Goal: Entertainment & Leisure: Consume media (video, audio)

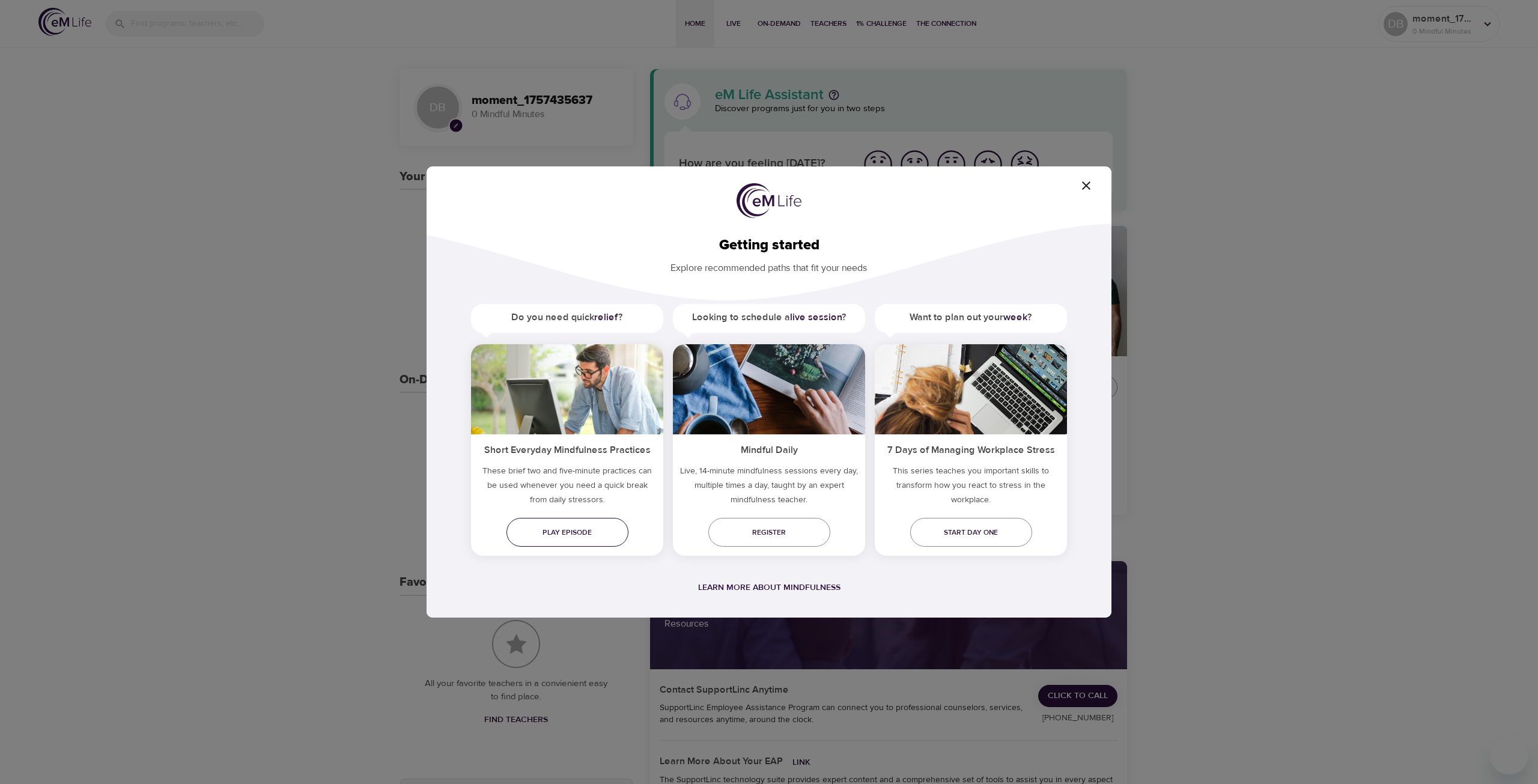
click at [606, 530] on span "Play episode" at bounding box center [567, 532] width 103 height 13
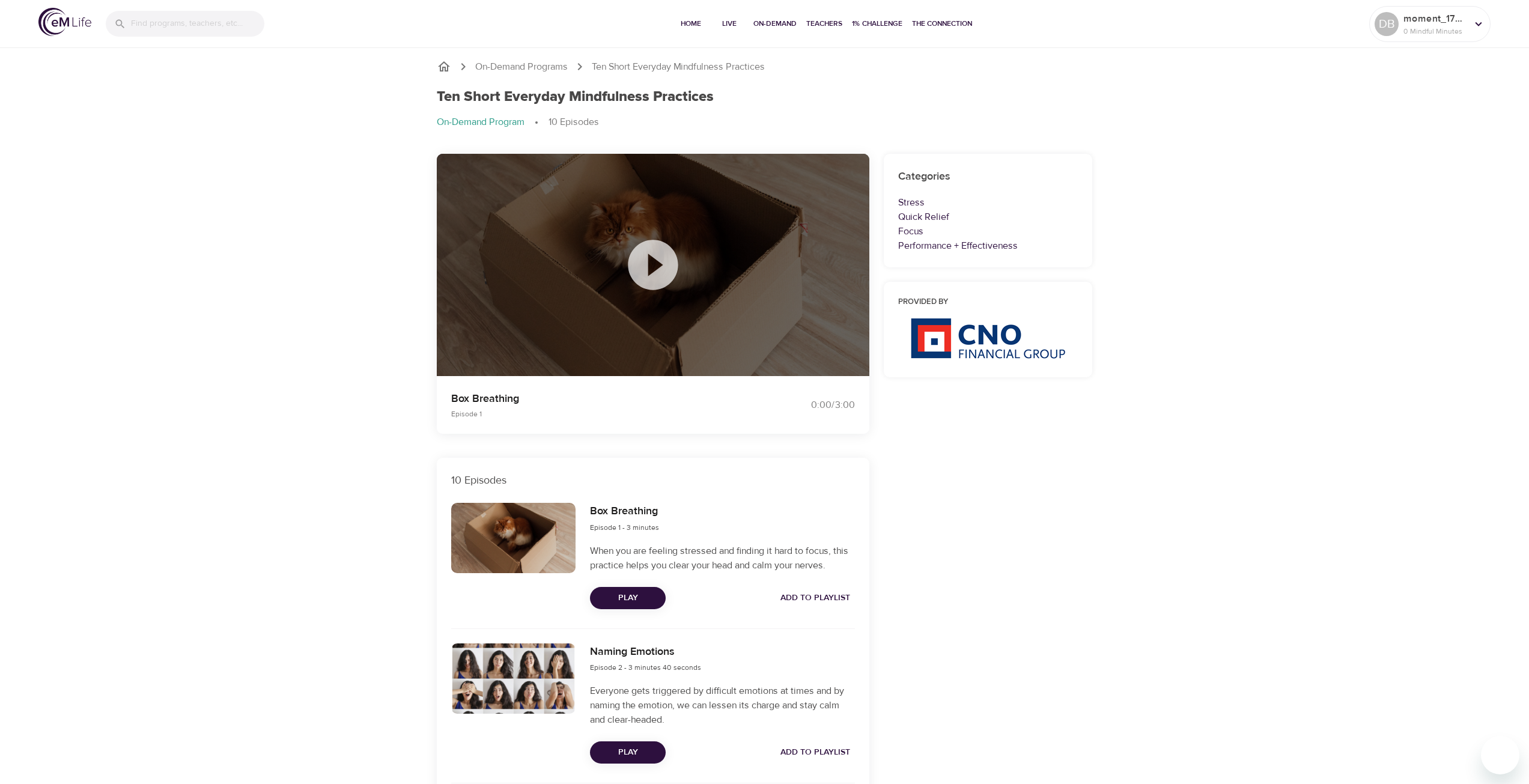
click at [665, 249] on icon at bounding box center [652, 264] width 50 height 50
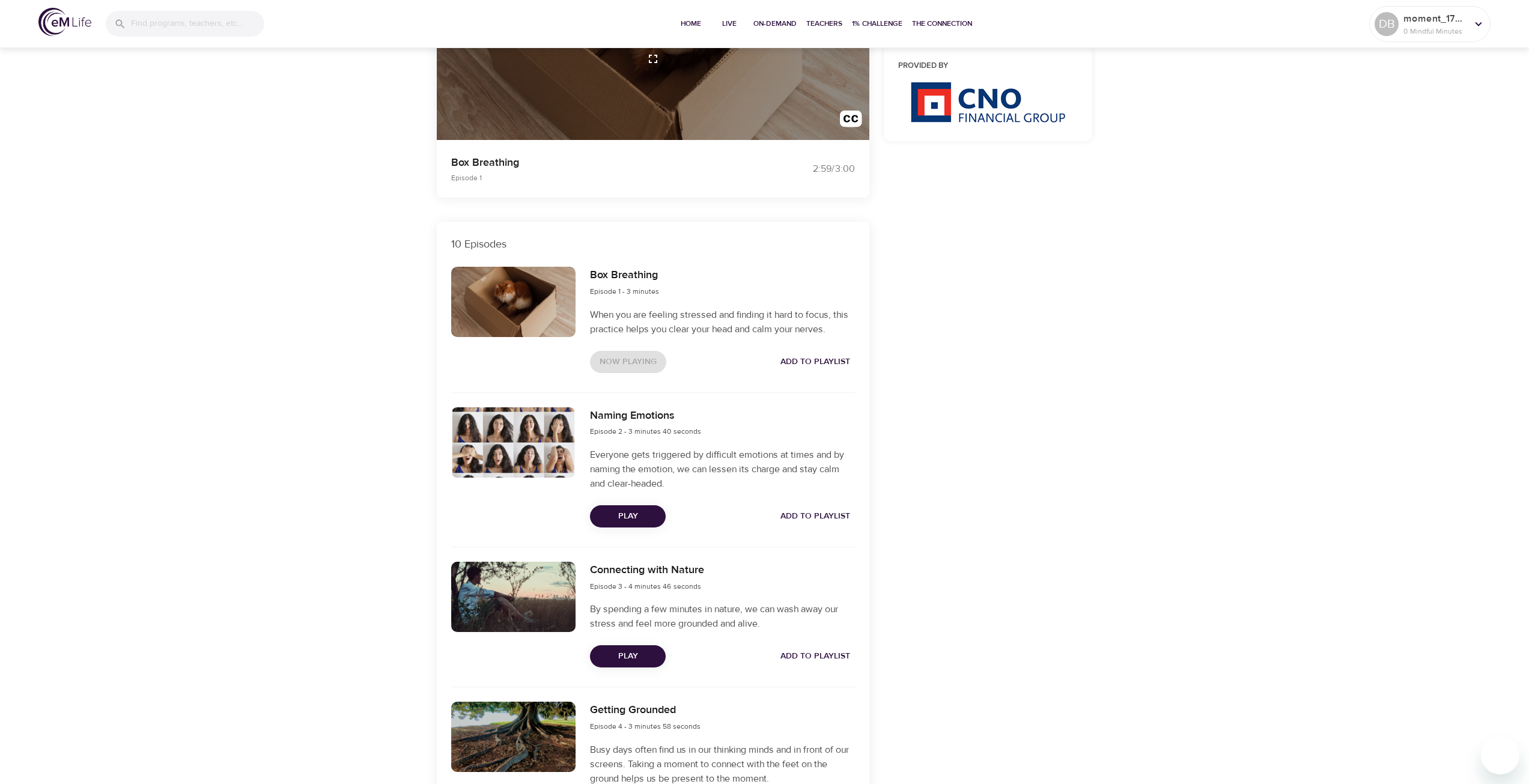
scroll to position [240, 0]
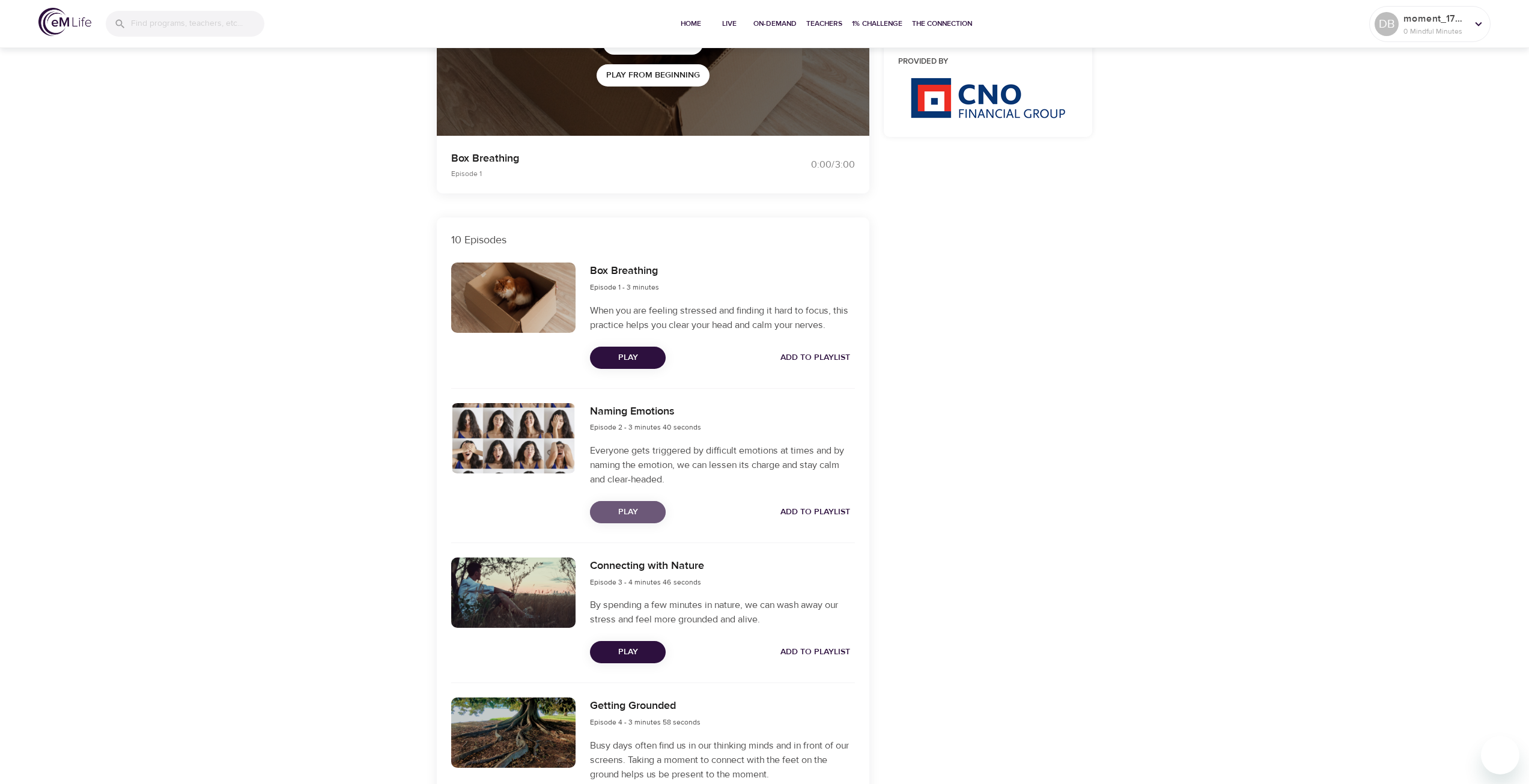
click at [651, 518] on span "Play" at bounding box center [627, 512] width 56 height 15
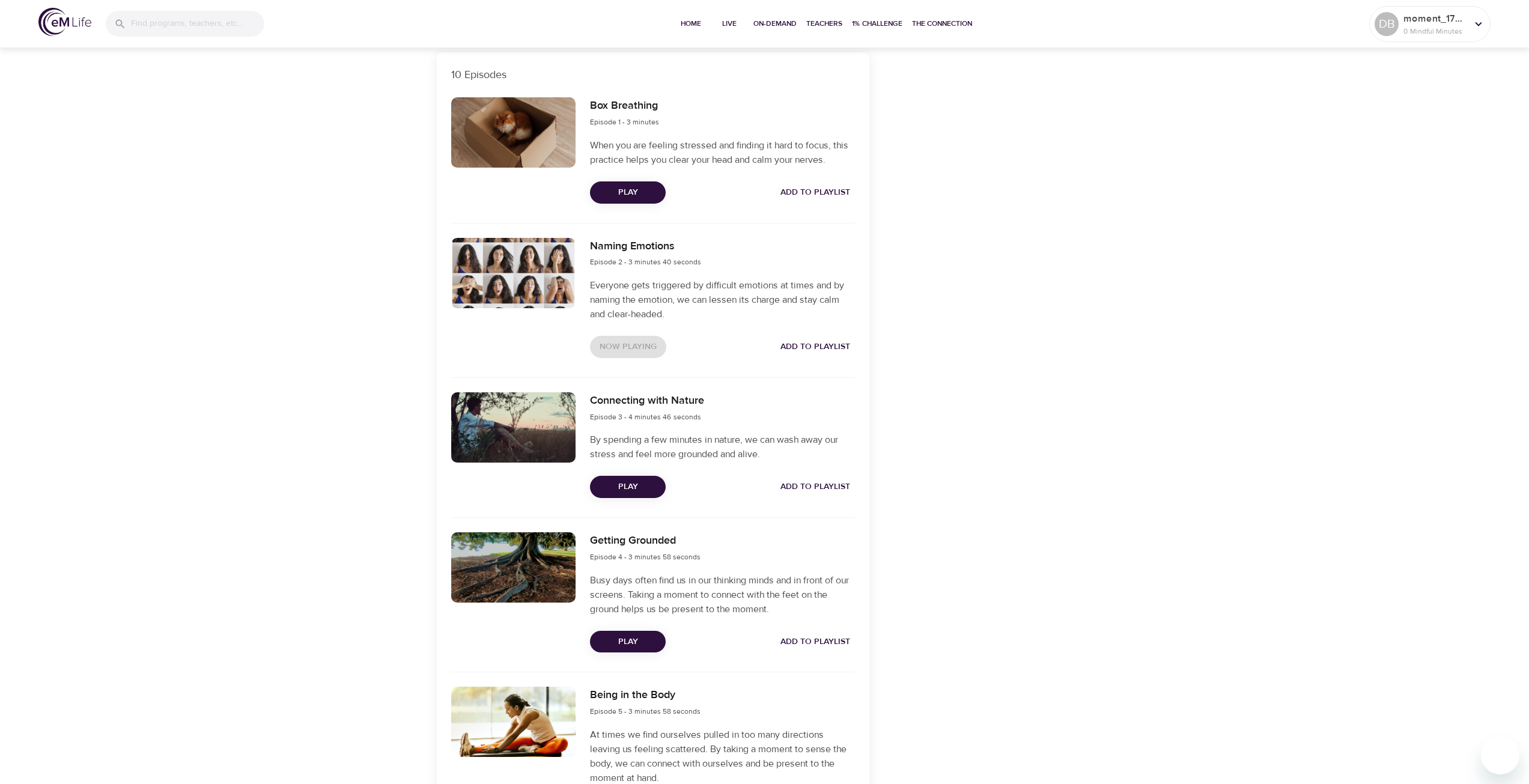
scroll to position [481, 0]
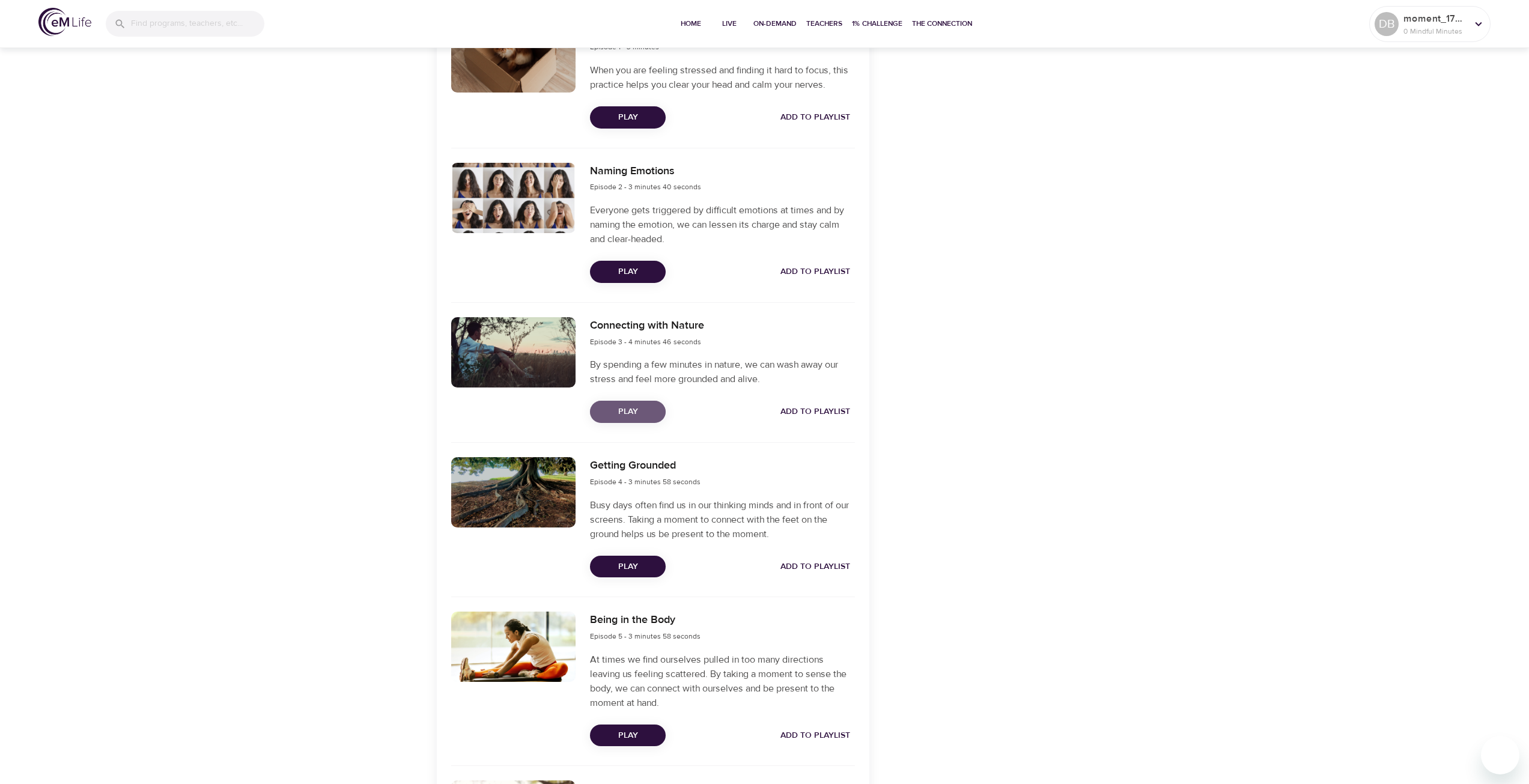
click at [653, 421] on button "Play" at bounding box center [627, 411] width 76 height 22
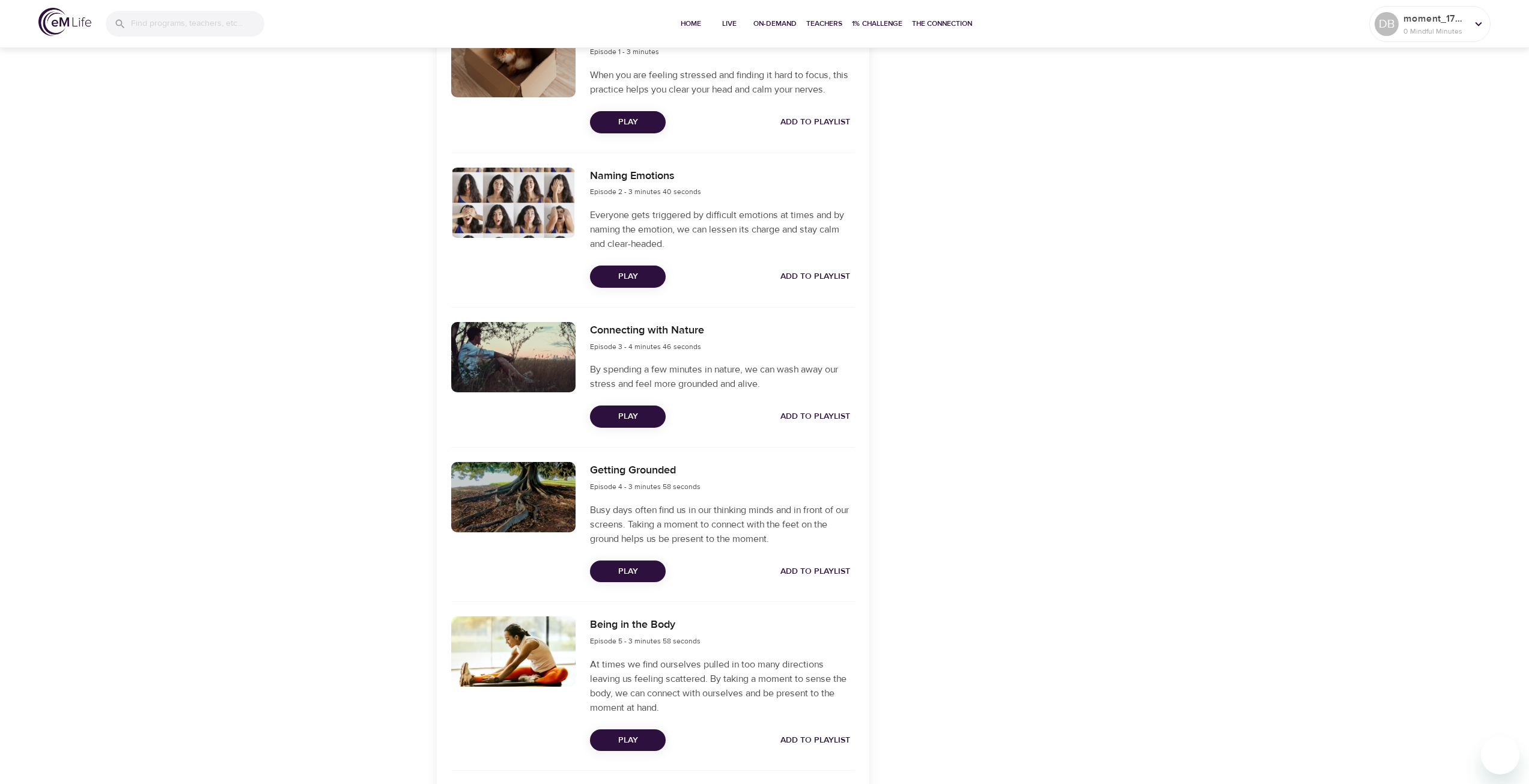
scroll to position [540, 0]
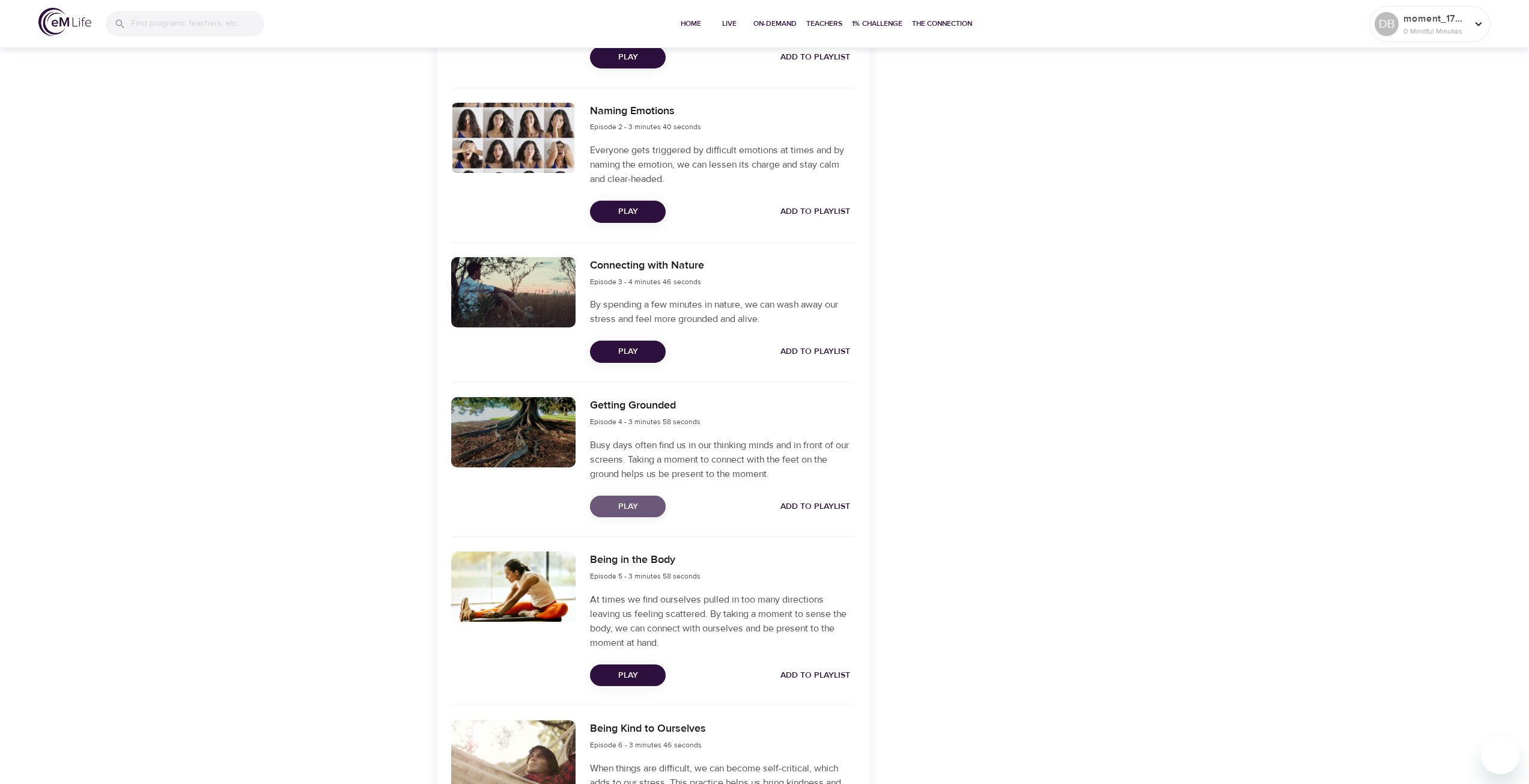
click at [621, 503] on span "Play" at bounding box center [627, 507] width 56 height 15
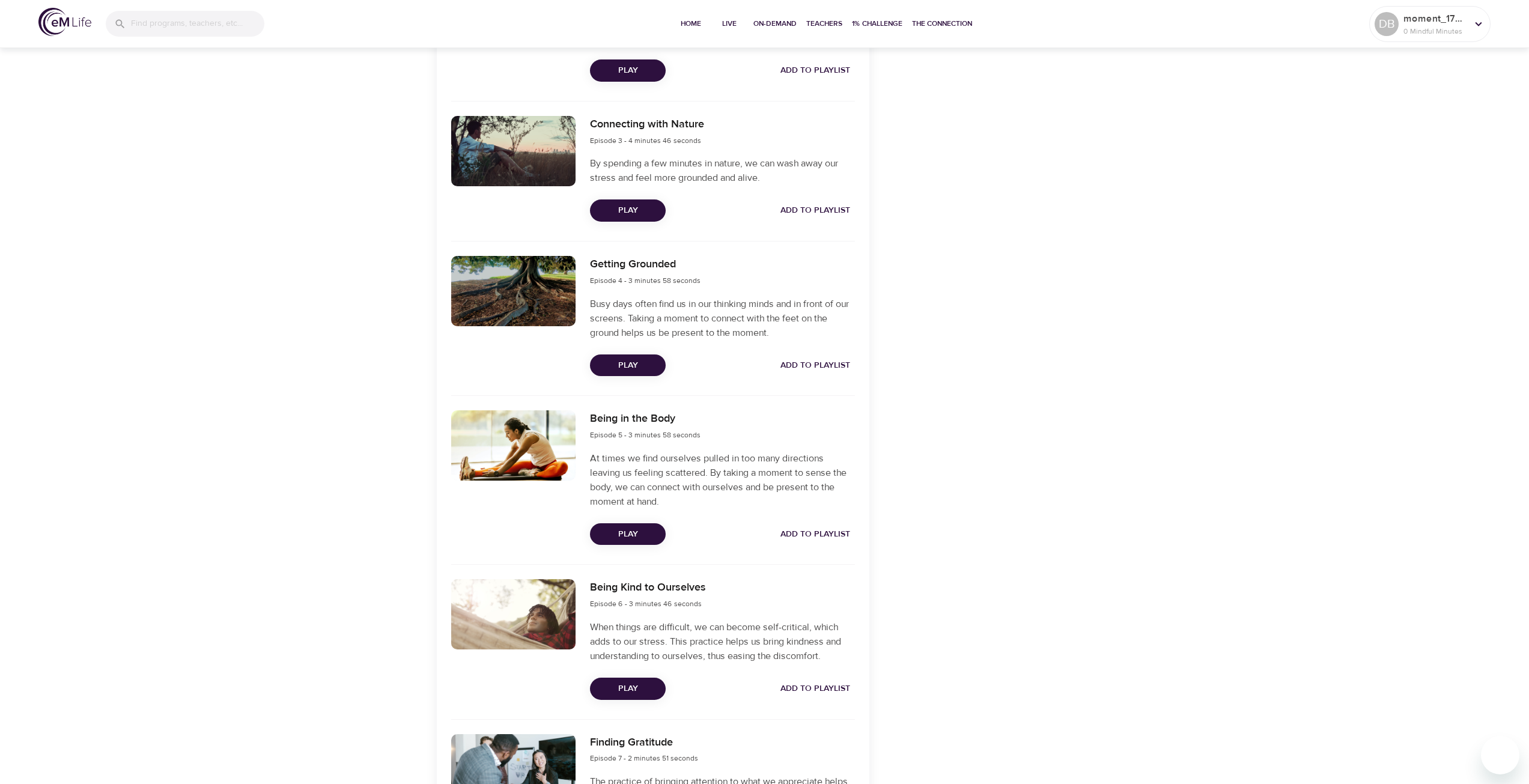
scroll to position [661, 0]
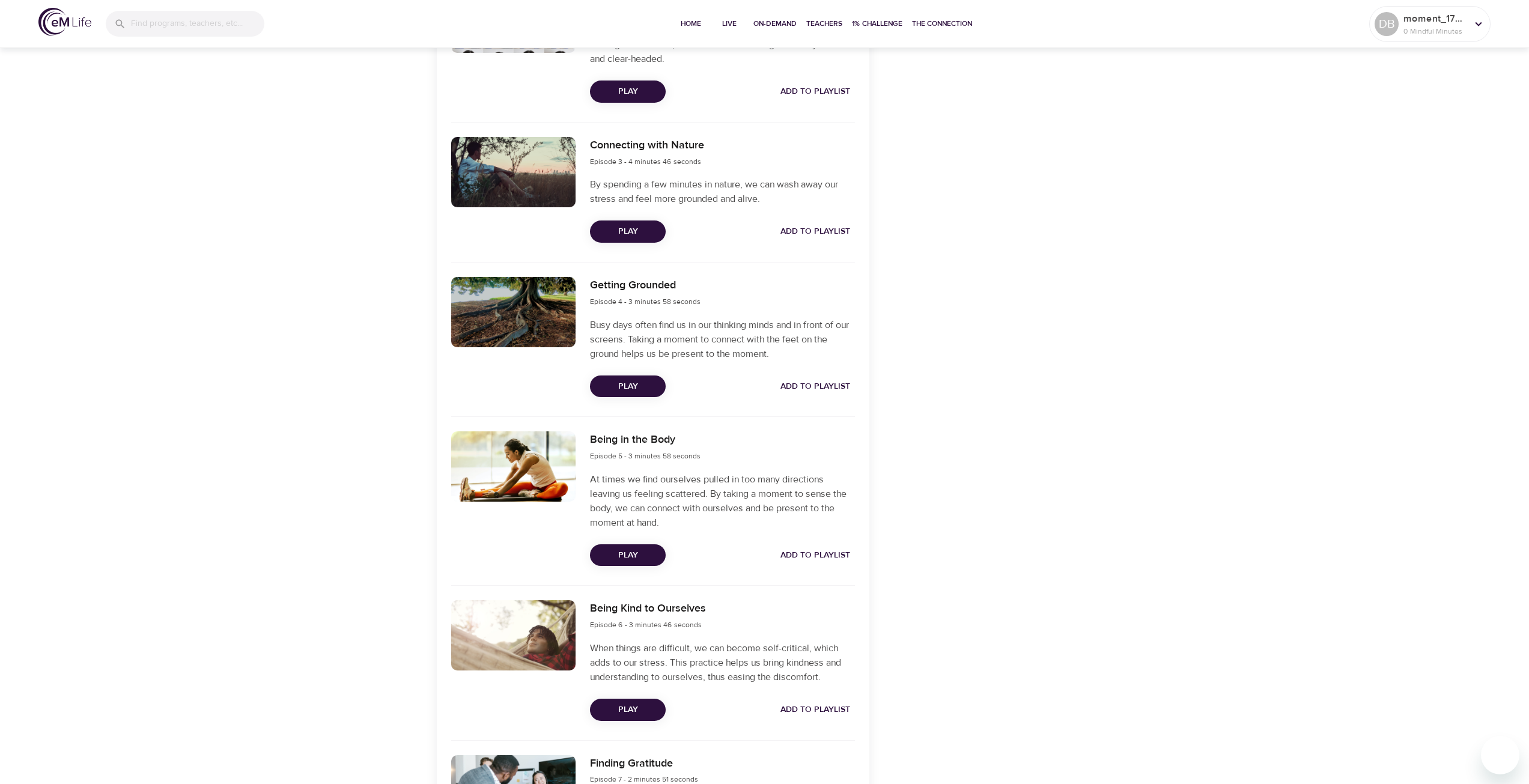
click at [653, 544] on button "Play" at bounding box center [627, 555] width 76 height 22
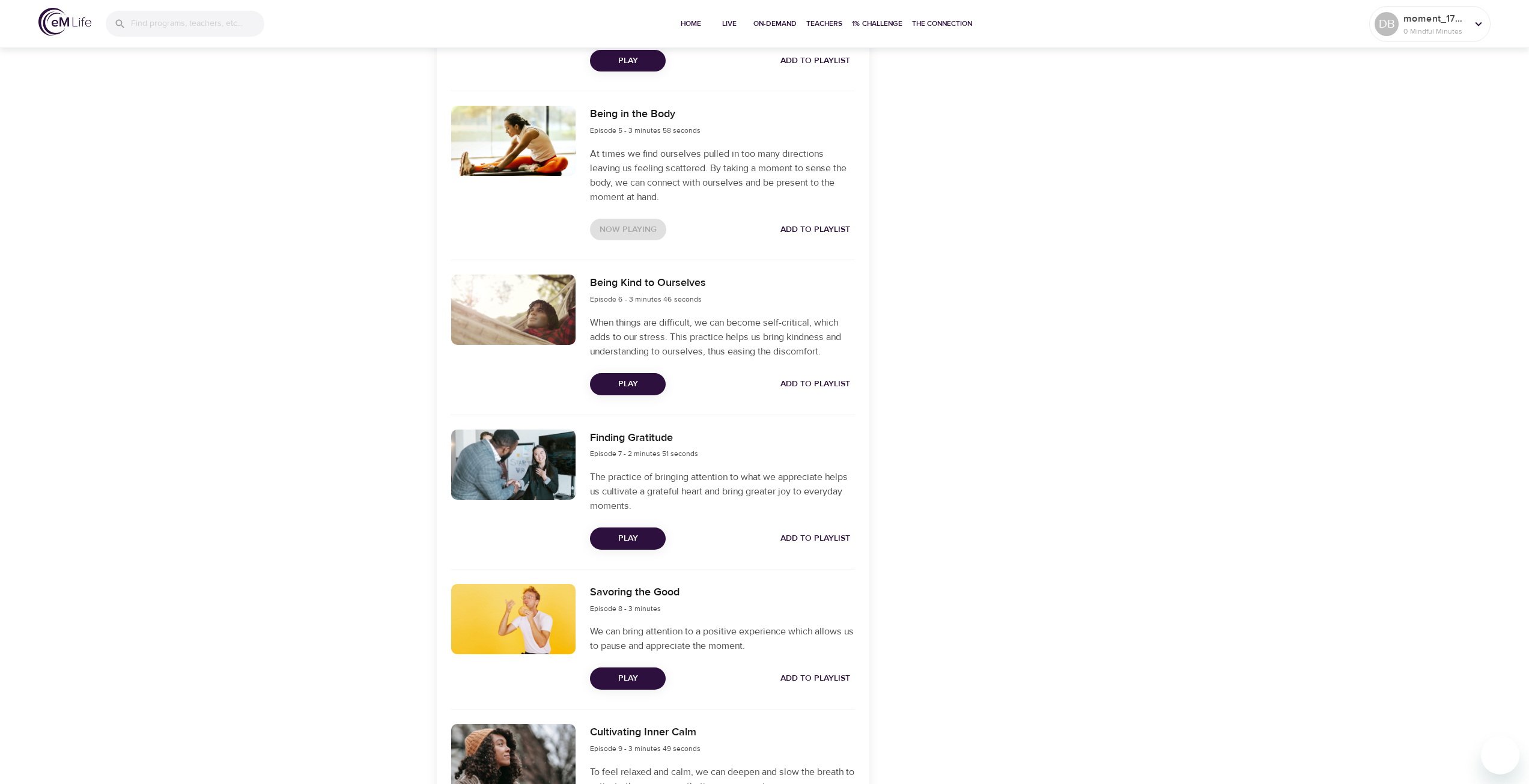
scroll to position [1081, 0]
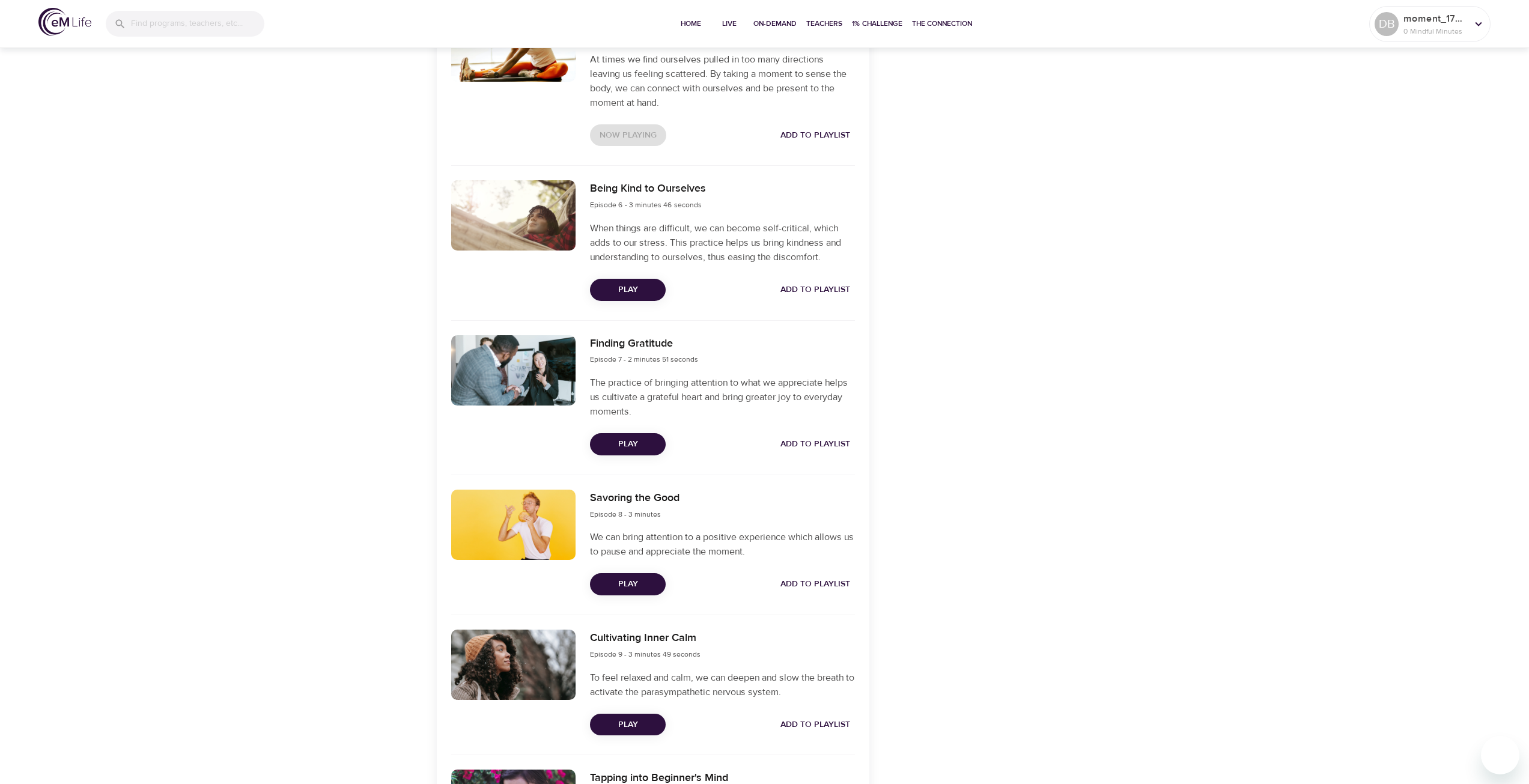
click at [634, 291] on span "Play" at bounding box center [627, 289] width 56 height 15
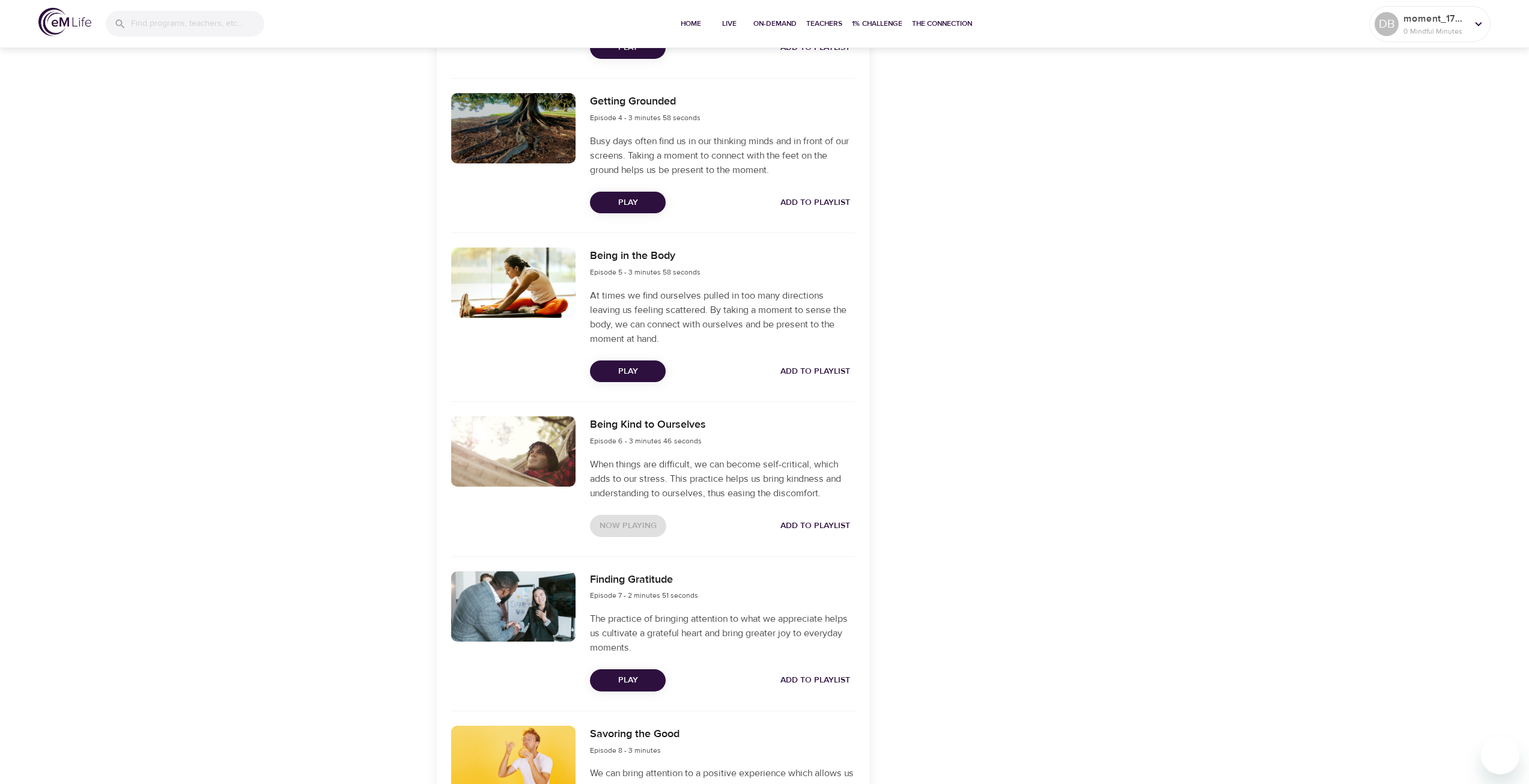
scroll to position [901, 0]
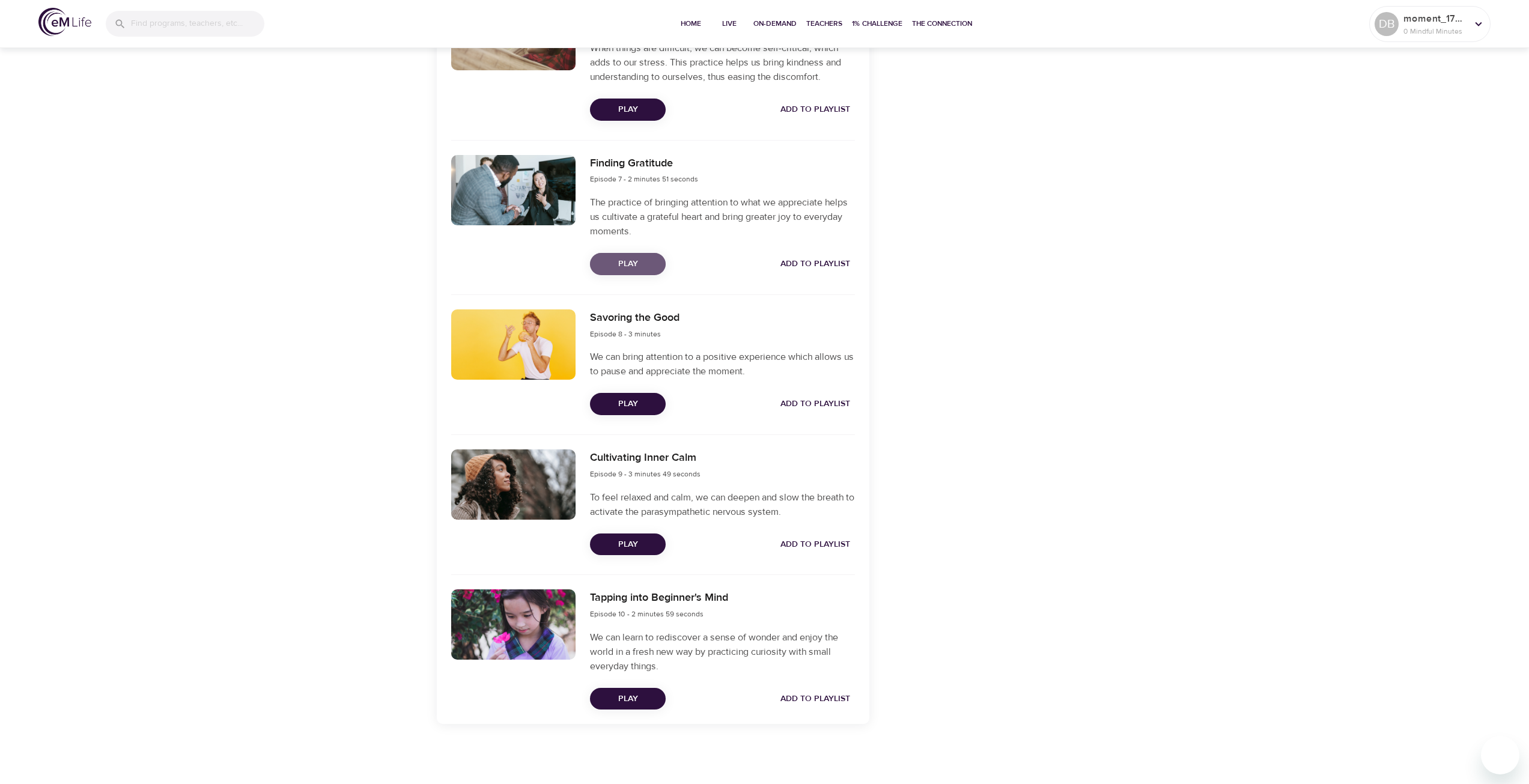
click at [641, 260] on span "Play" at bounding box center [627, 264] width 56 height 15
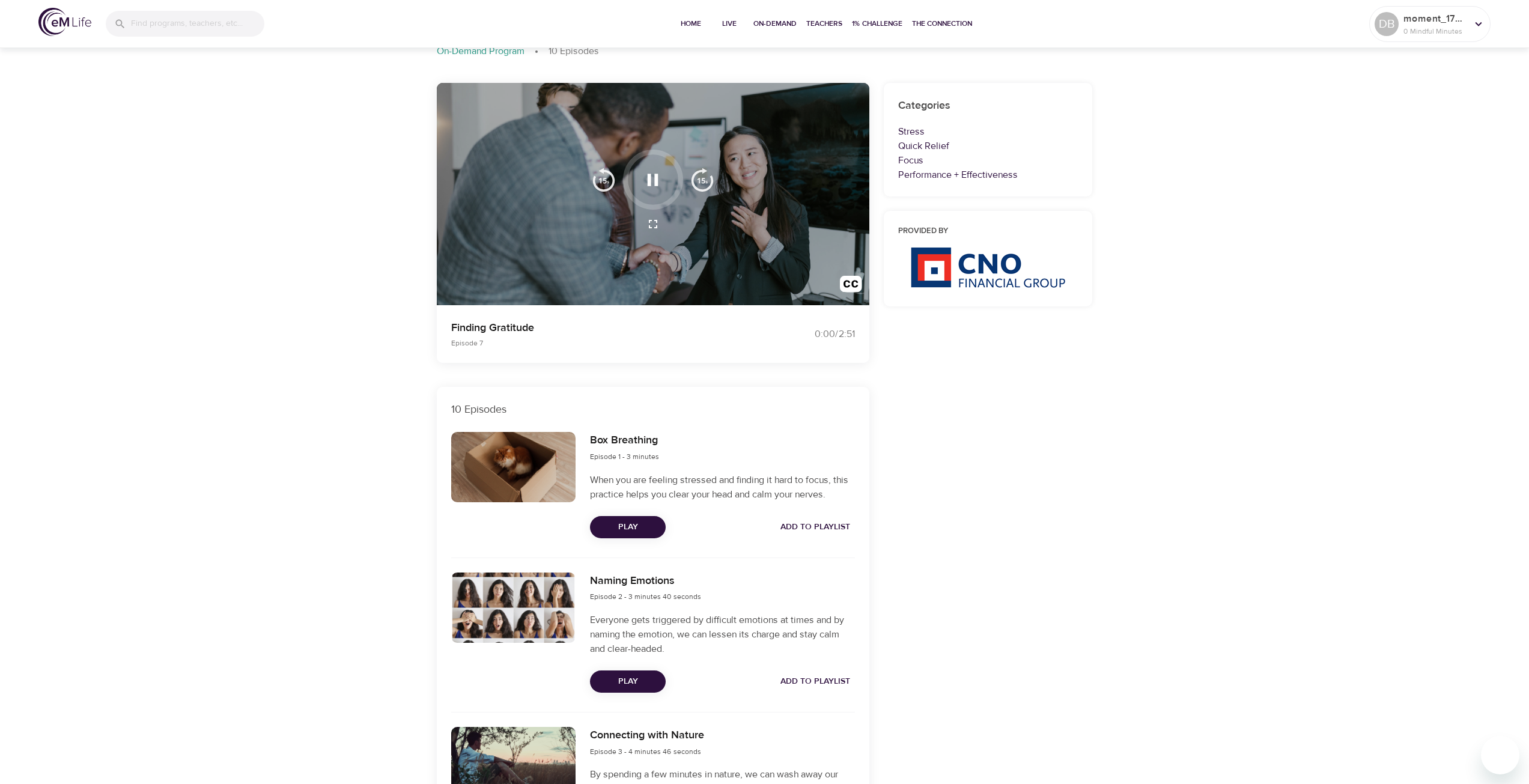
scroll to position [0, 0]
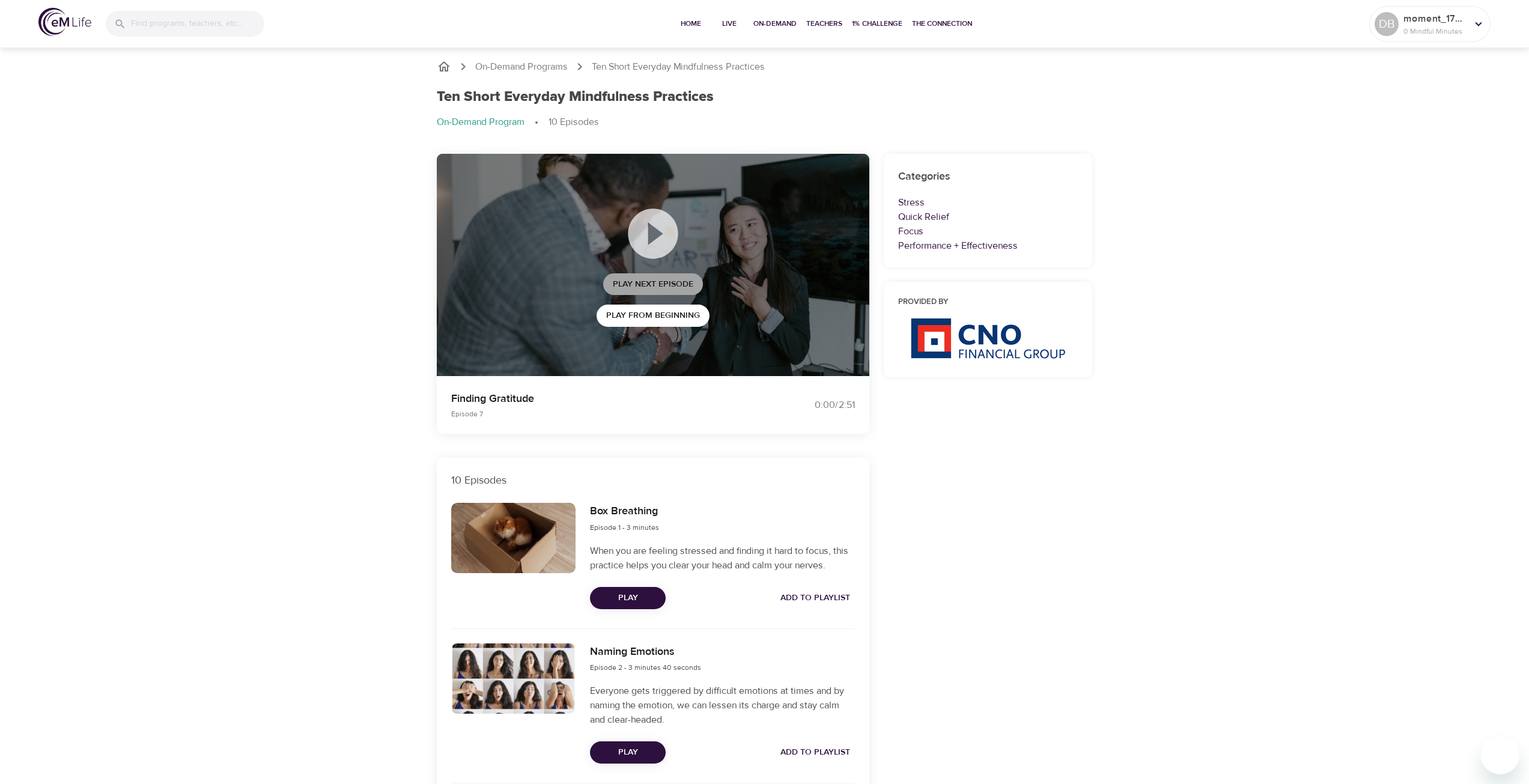
click at [653, 279] on span "Play Next Episode" at bounding box center [653, 284] width 80 height 15
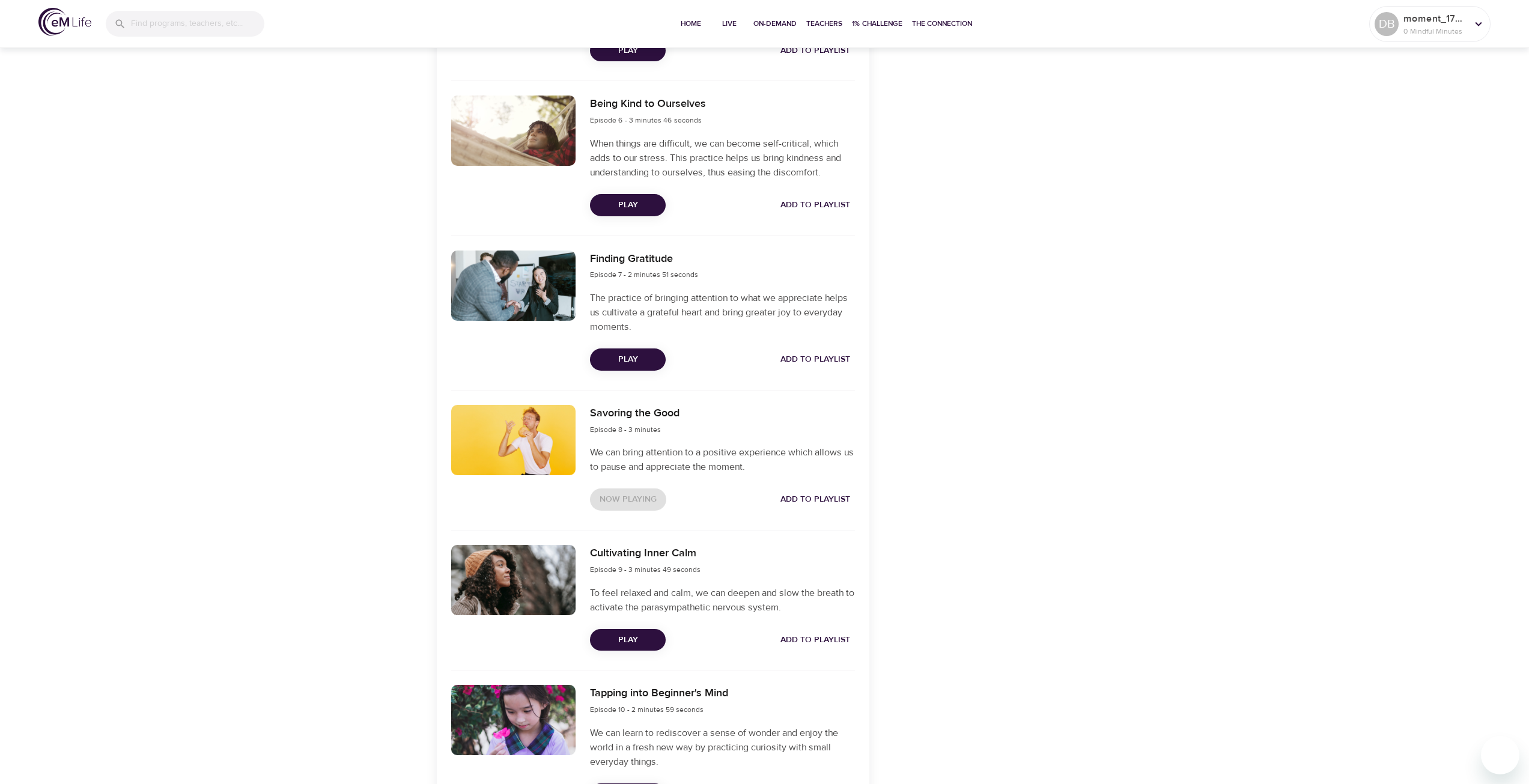
scroll to position [1261, 0]
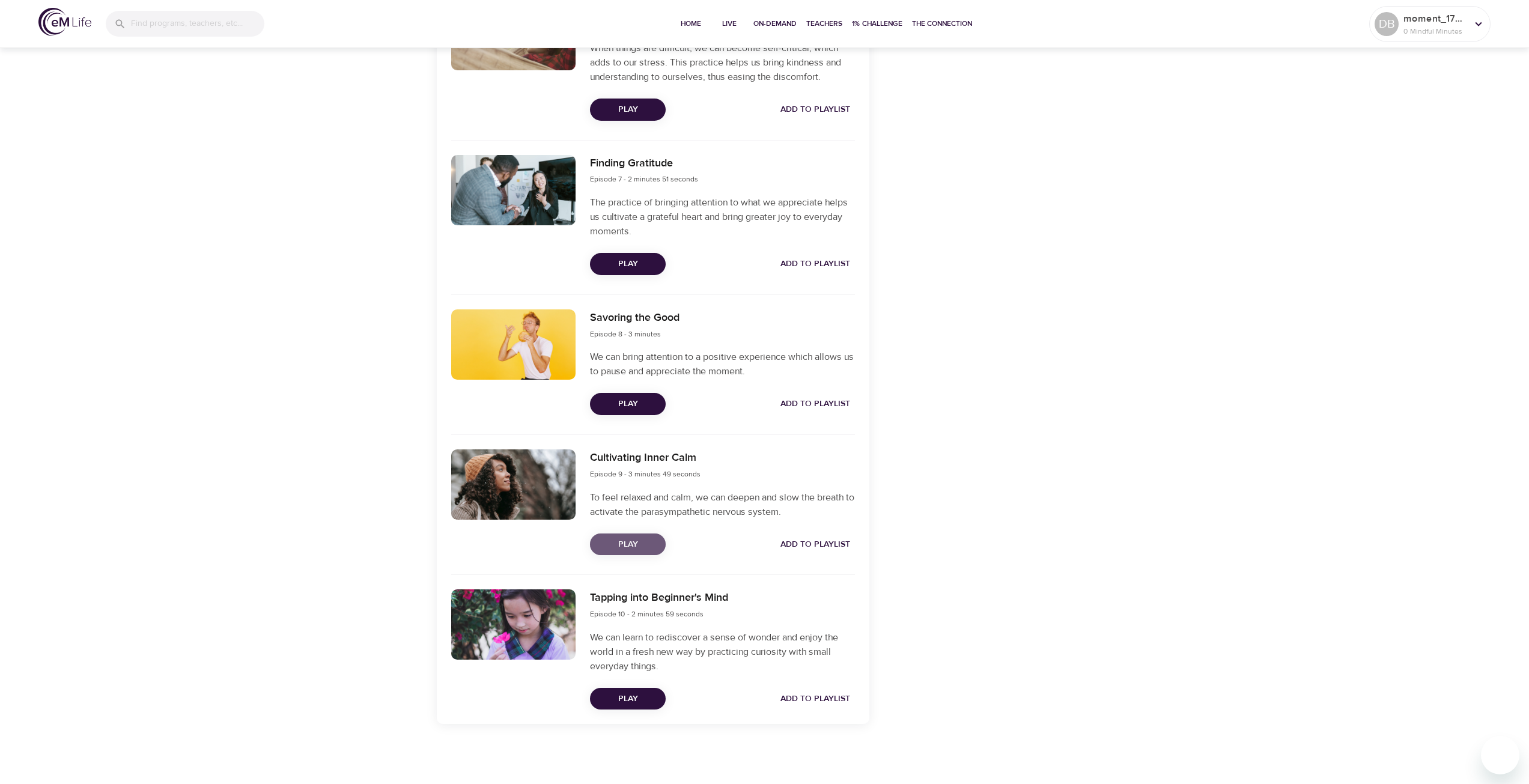
click at [635, 544] on span "Play" at bounding box center [627, 544] width 56 height 15
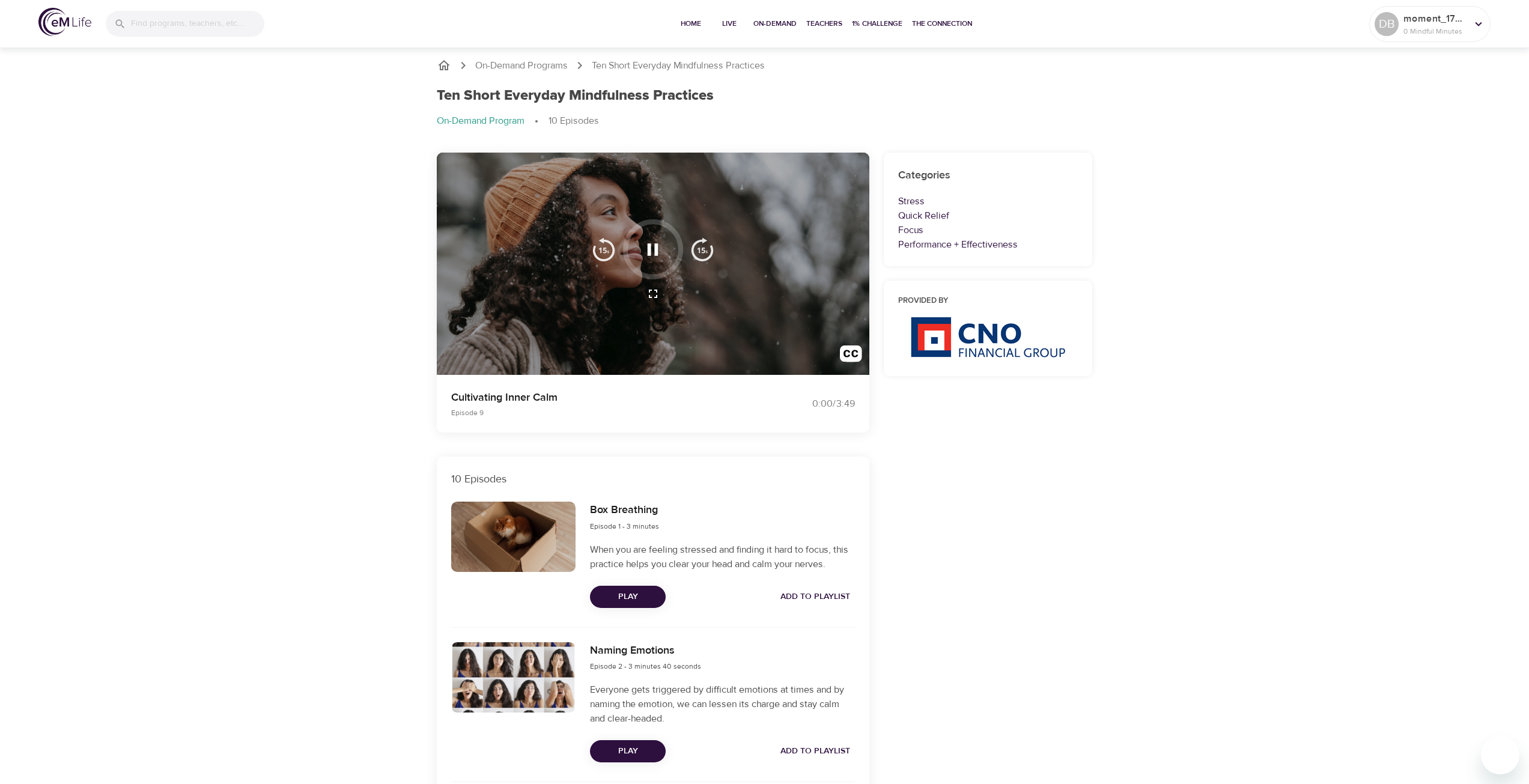
scroll to position [0, 0]
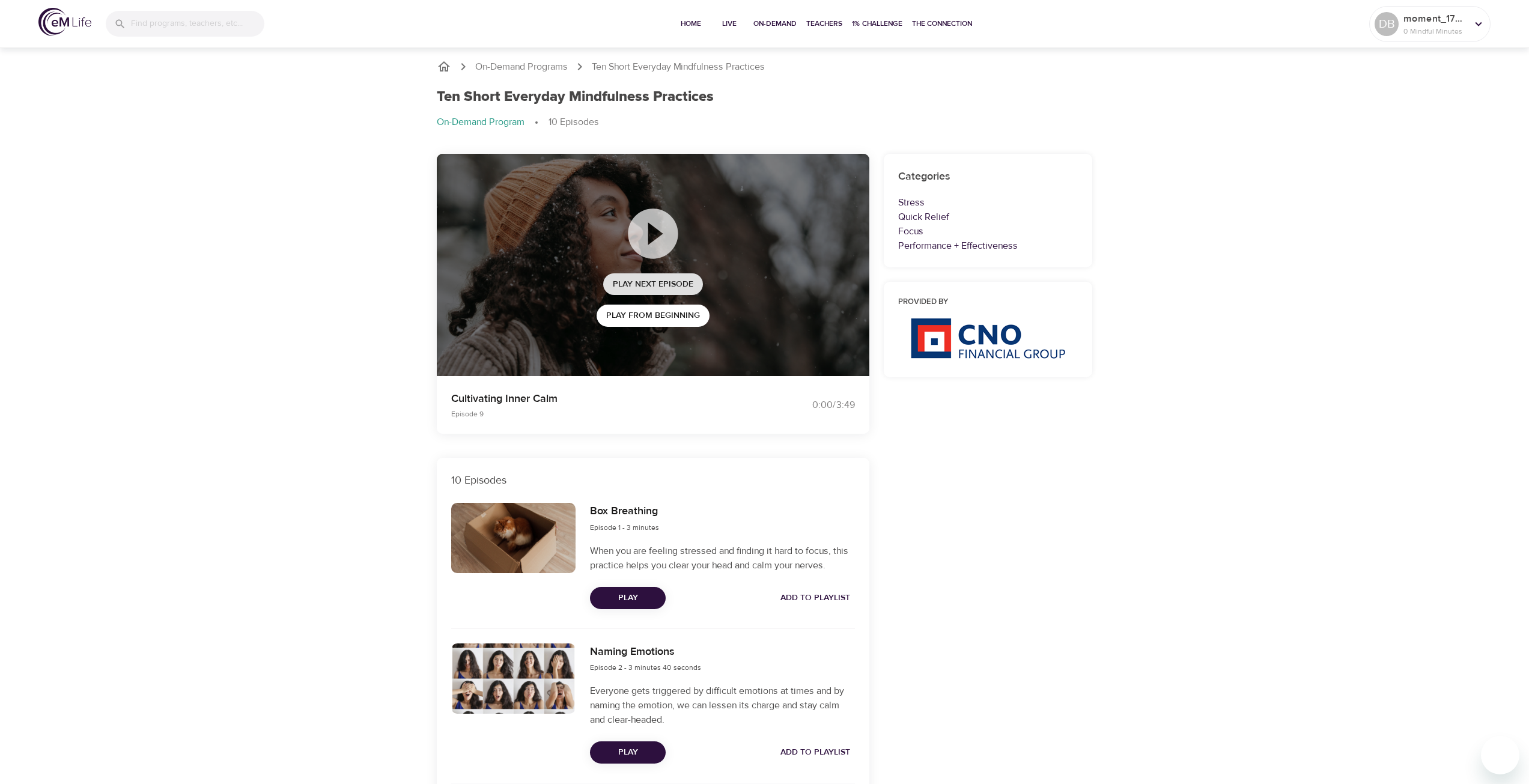
click at [688, 288] on span "Play Next Episode" at bounding box center [653, 284] width 80 height 15
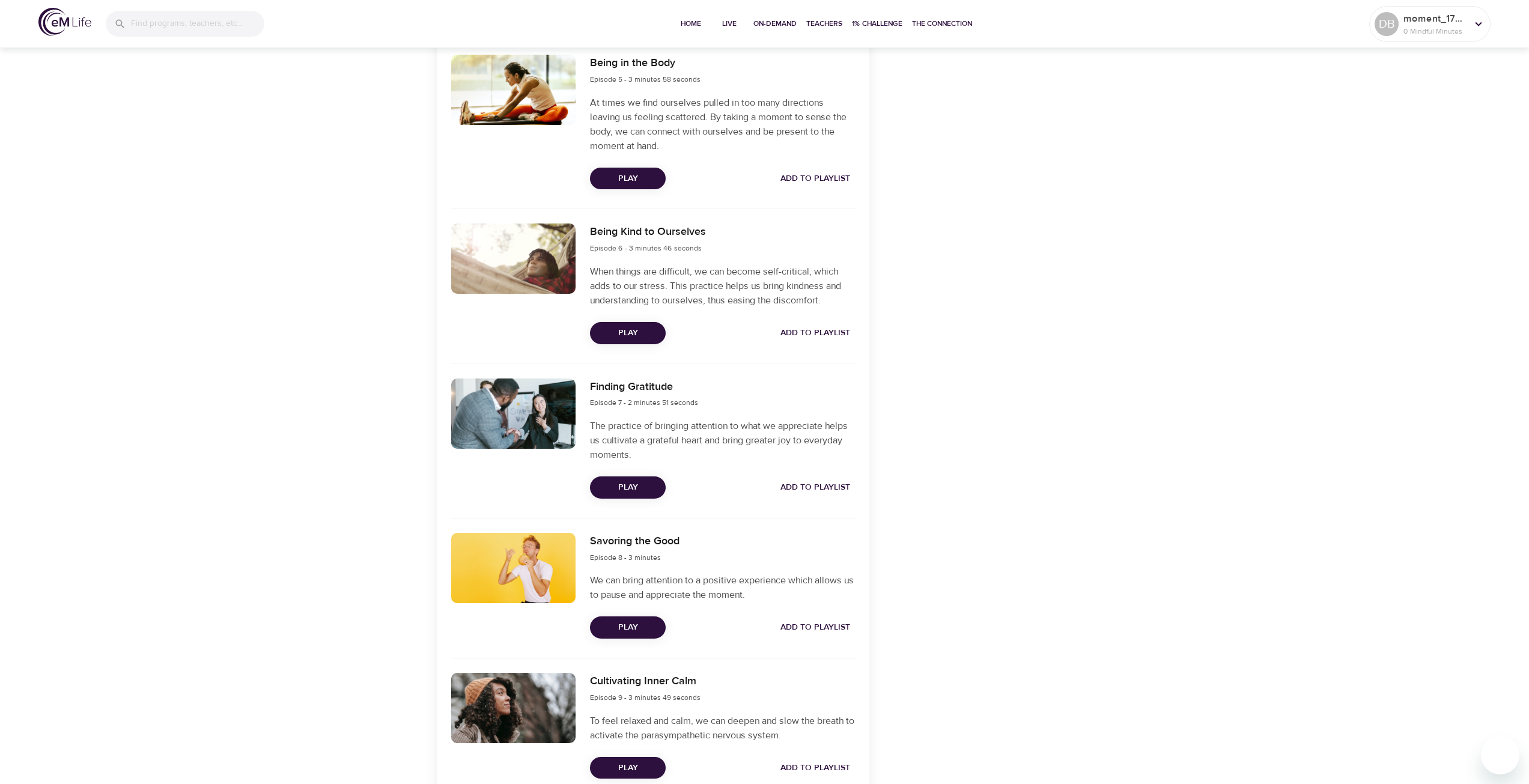
scroll to position [1261, 0]
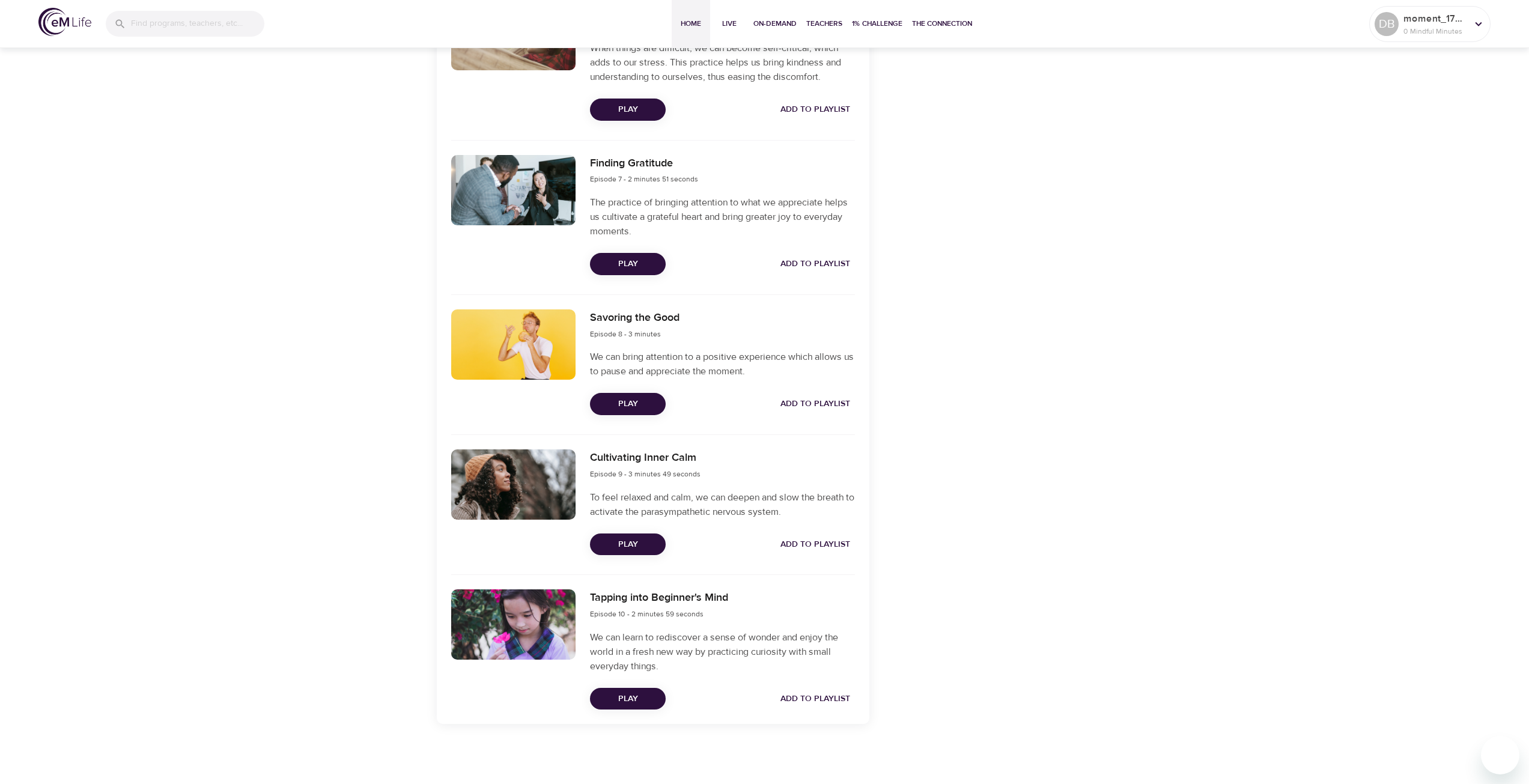
click at [686, 18] on span "Home" at bounding box center [690, 23] width 29 height 13
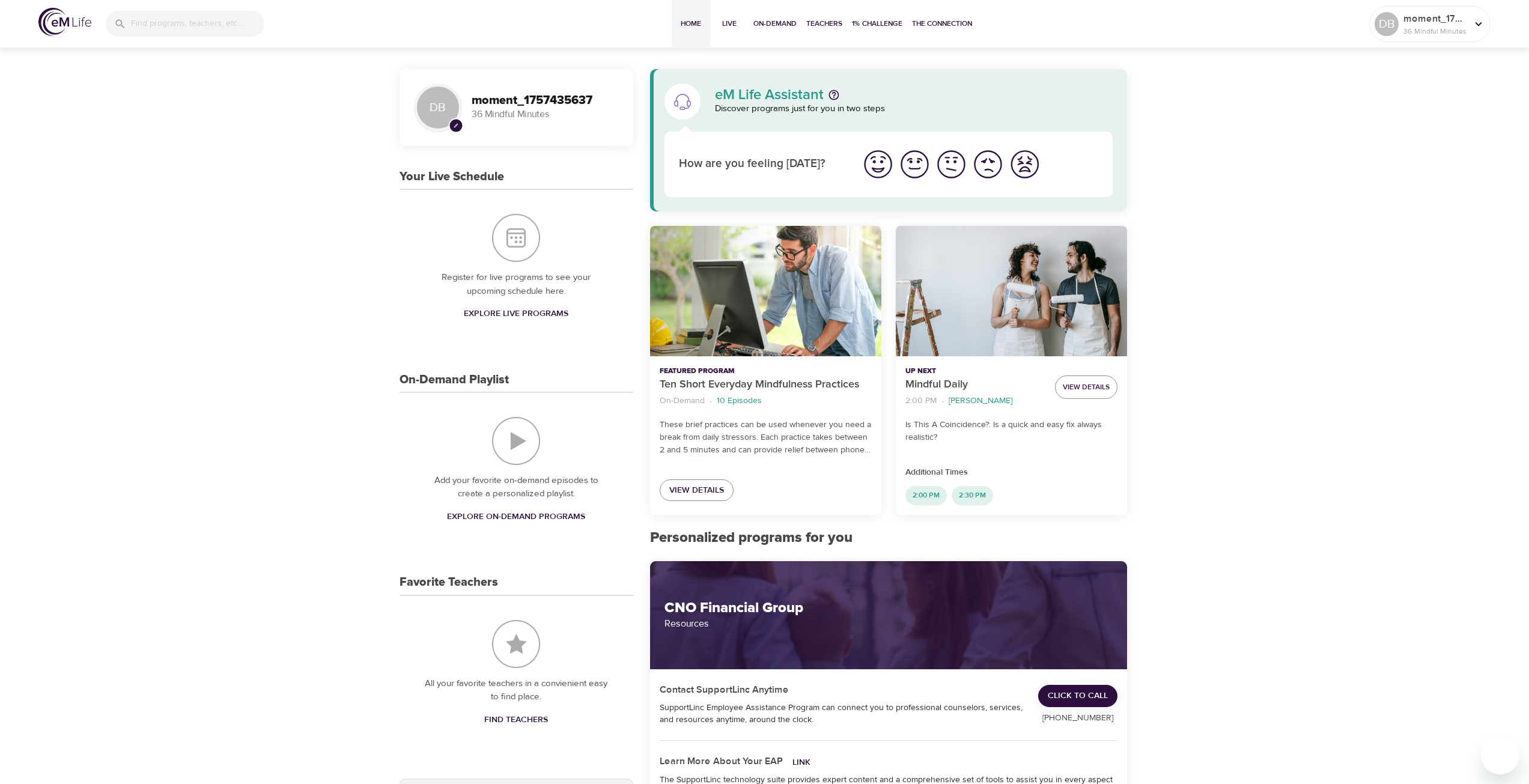
click at [882, 167] on img "I'm feeling great" at bounding box center [878, 165] width 33 height 33
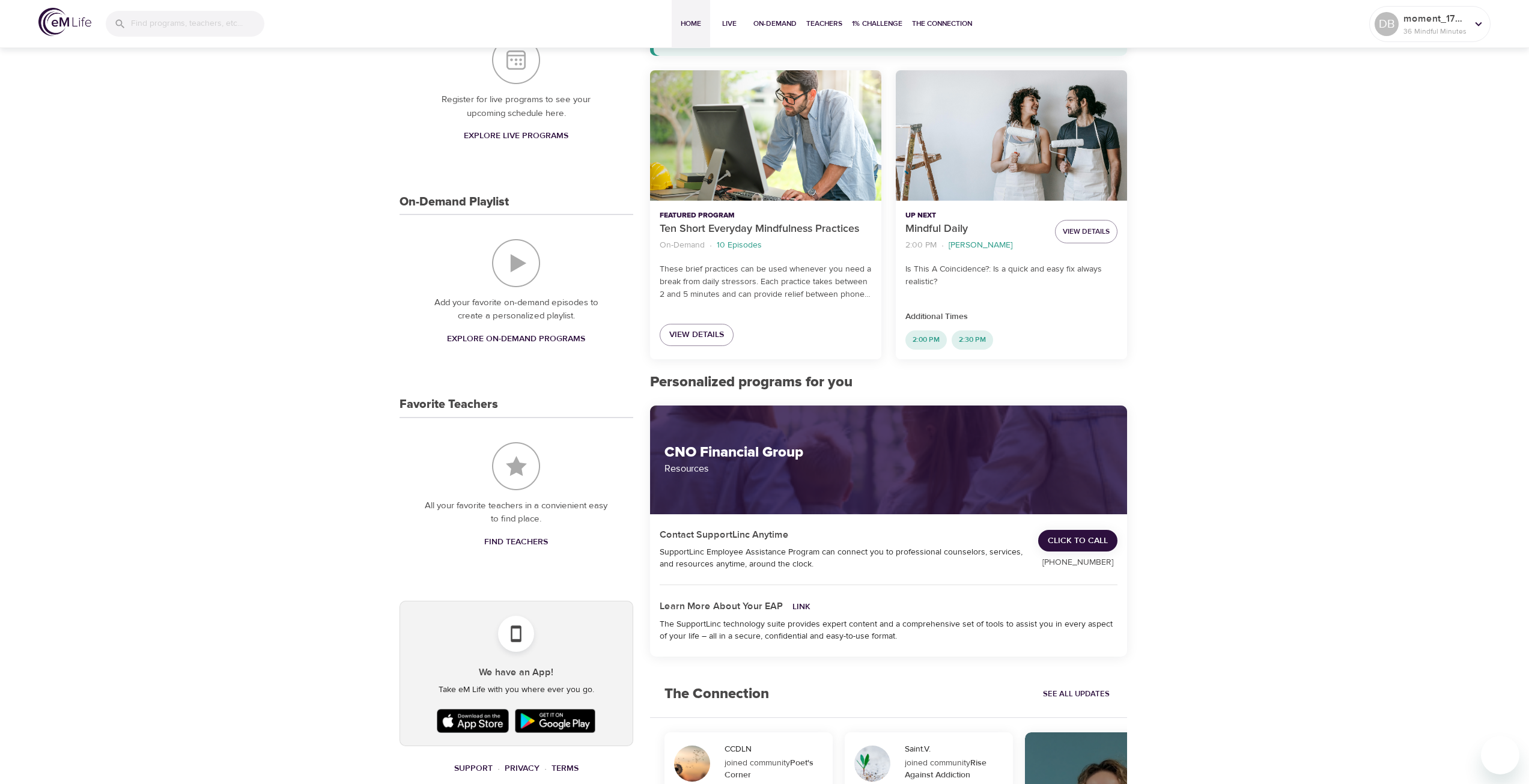
scroll to position [180, 0]
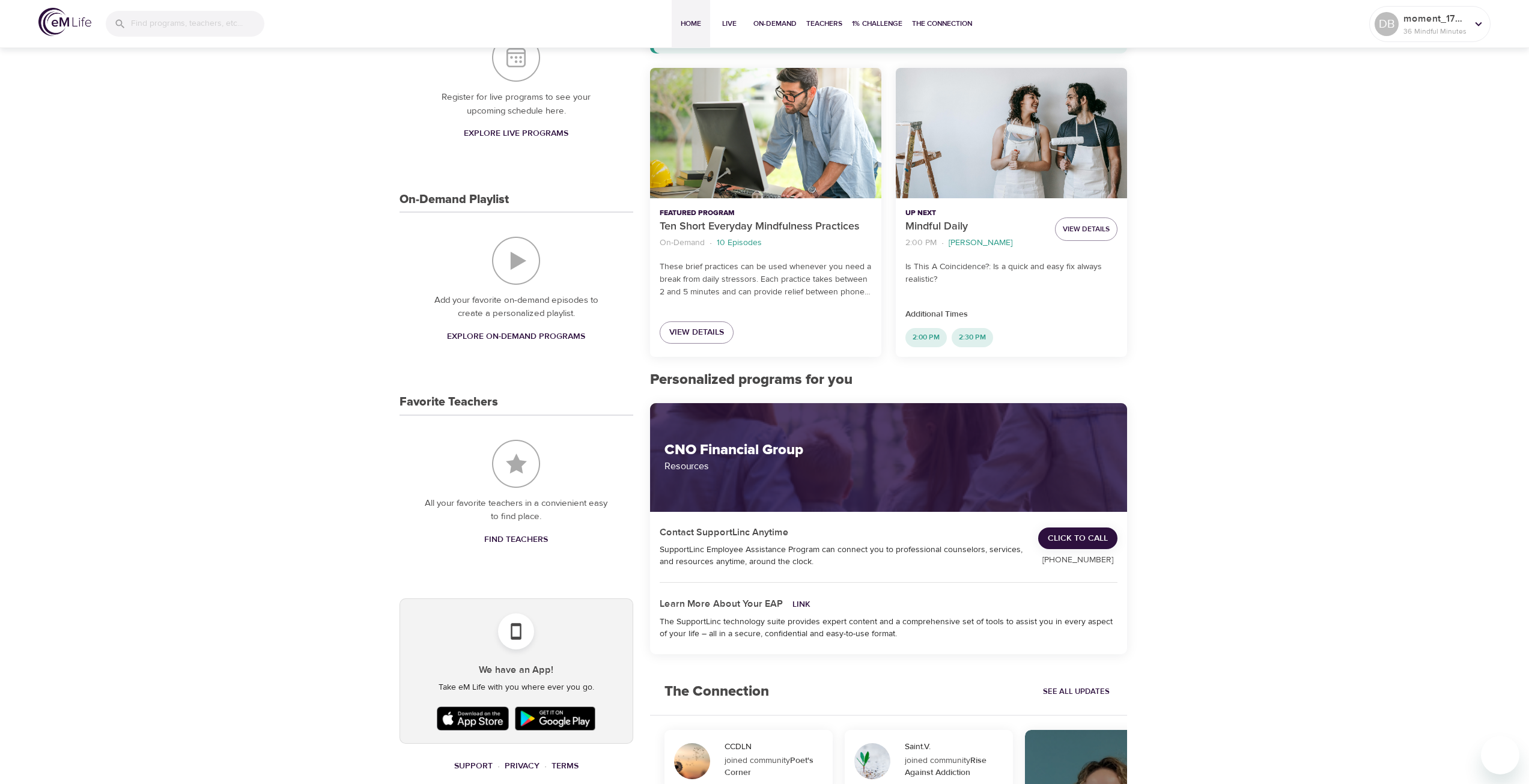
click at [523, 534] on span "Find Teachers" at bounding box center [516, 540] width 64 height 15
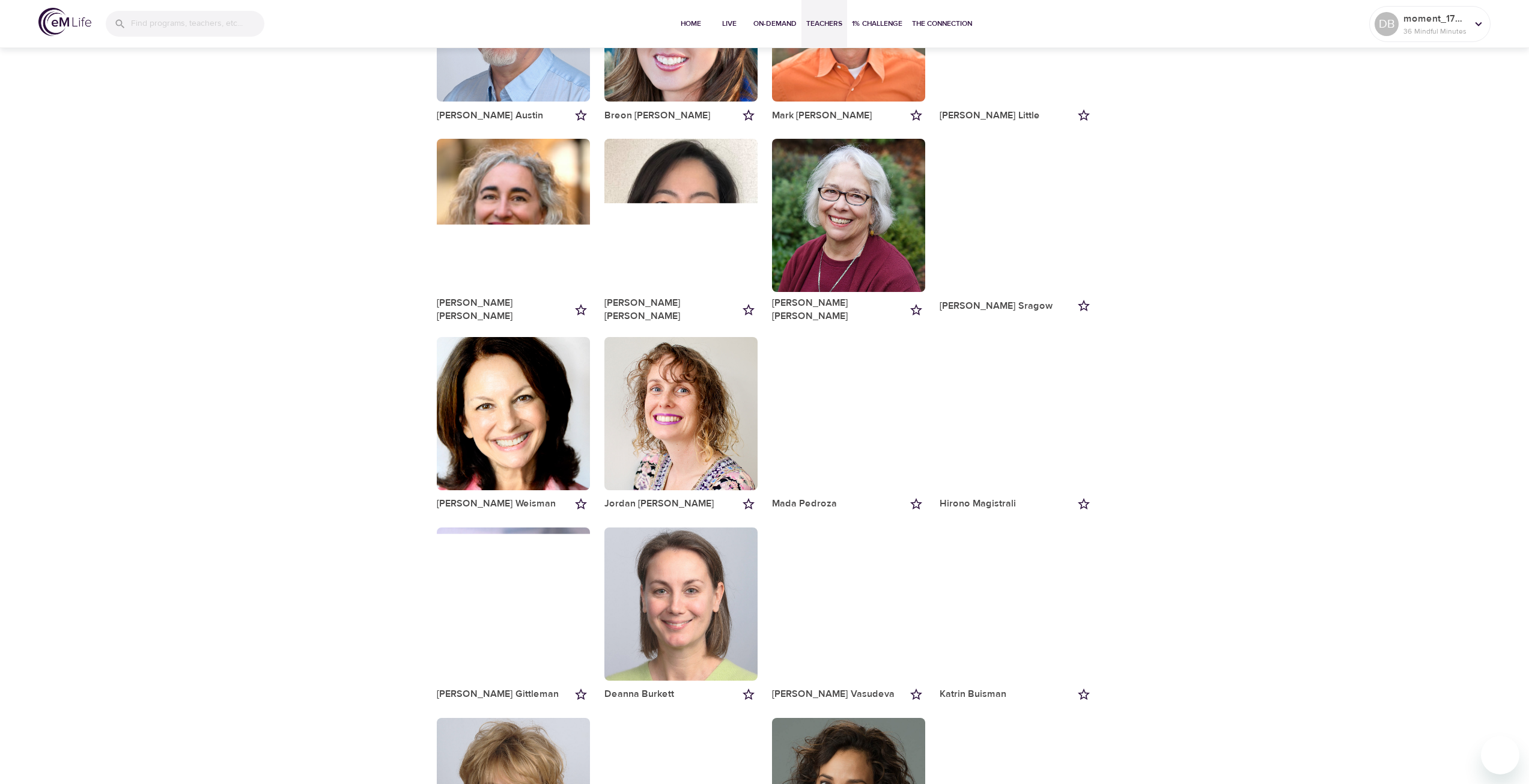
scroll to position [906, 0]
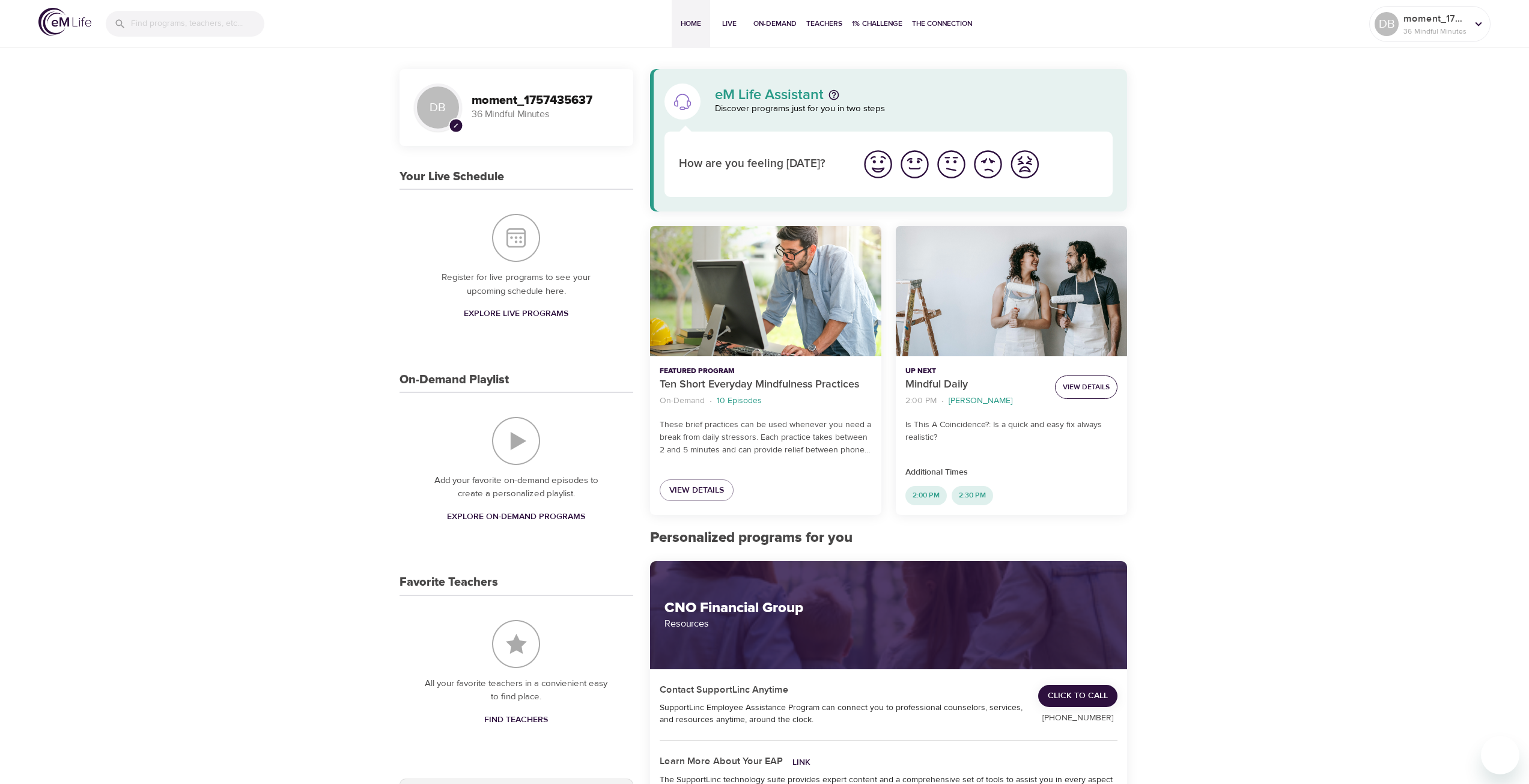
click at [1081, 388] on span "View Details" at bounding box center [1086, 387] width 47 height 13
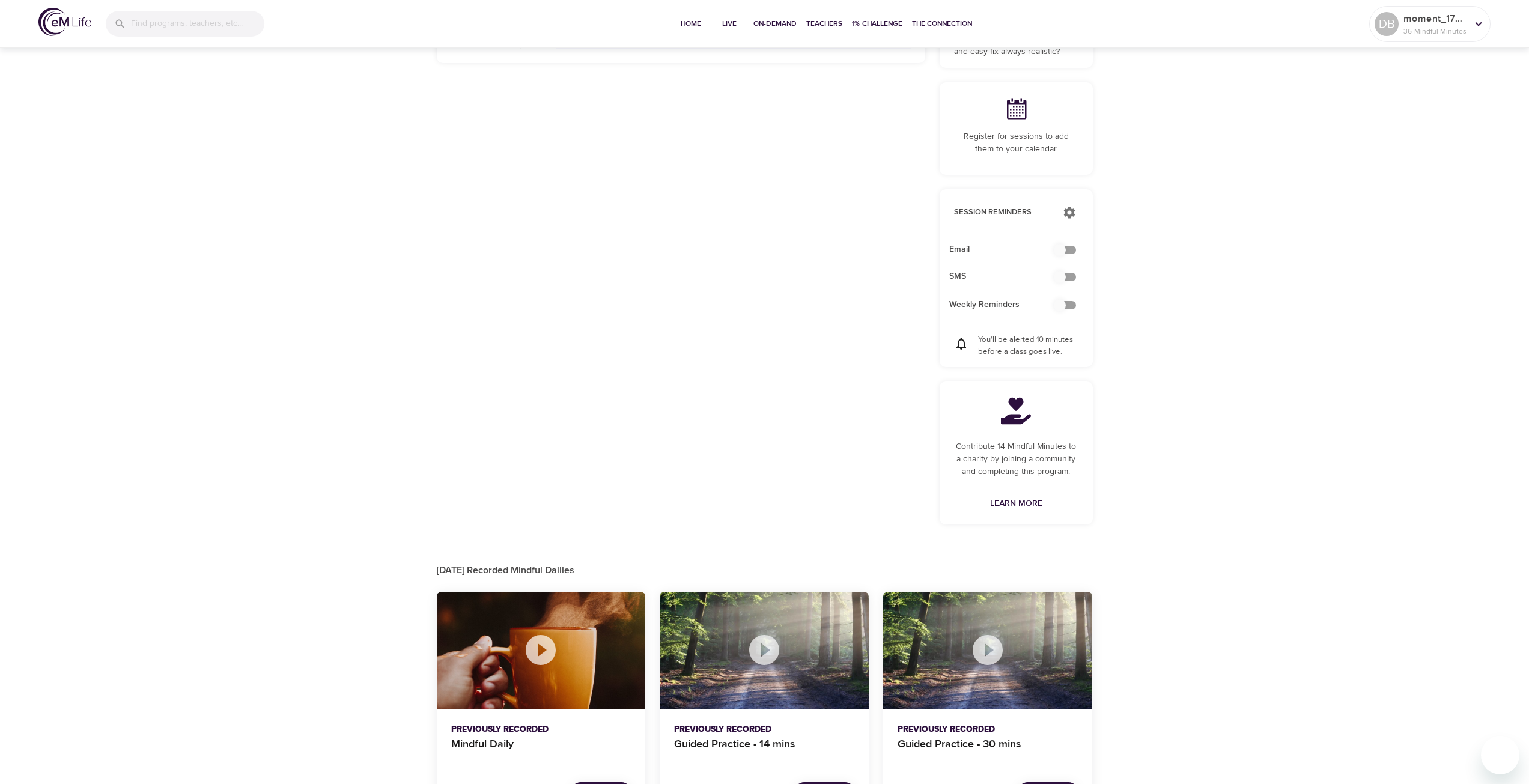
scroll to position [283, 0]
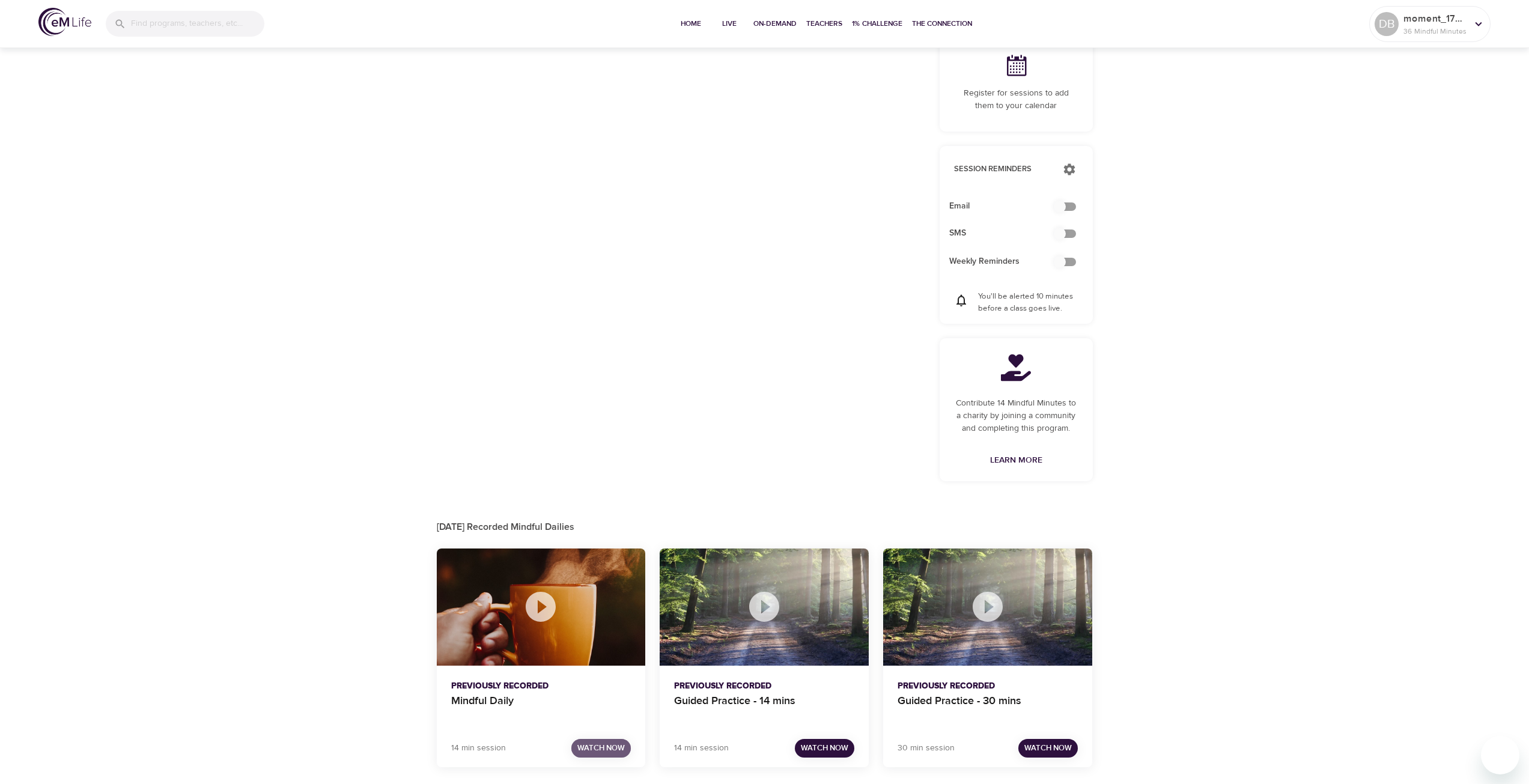
click at [612, 747] on span "Watch Now" at bounding box center [600, 747] width 47 height 14
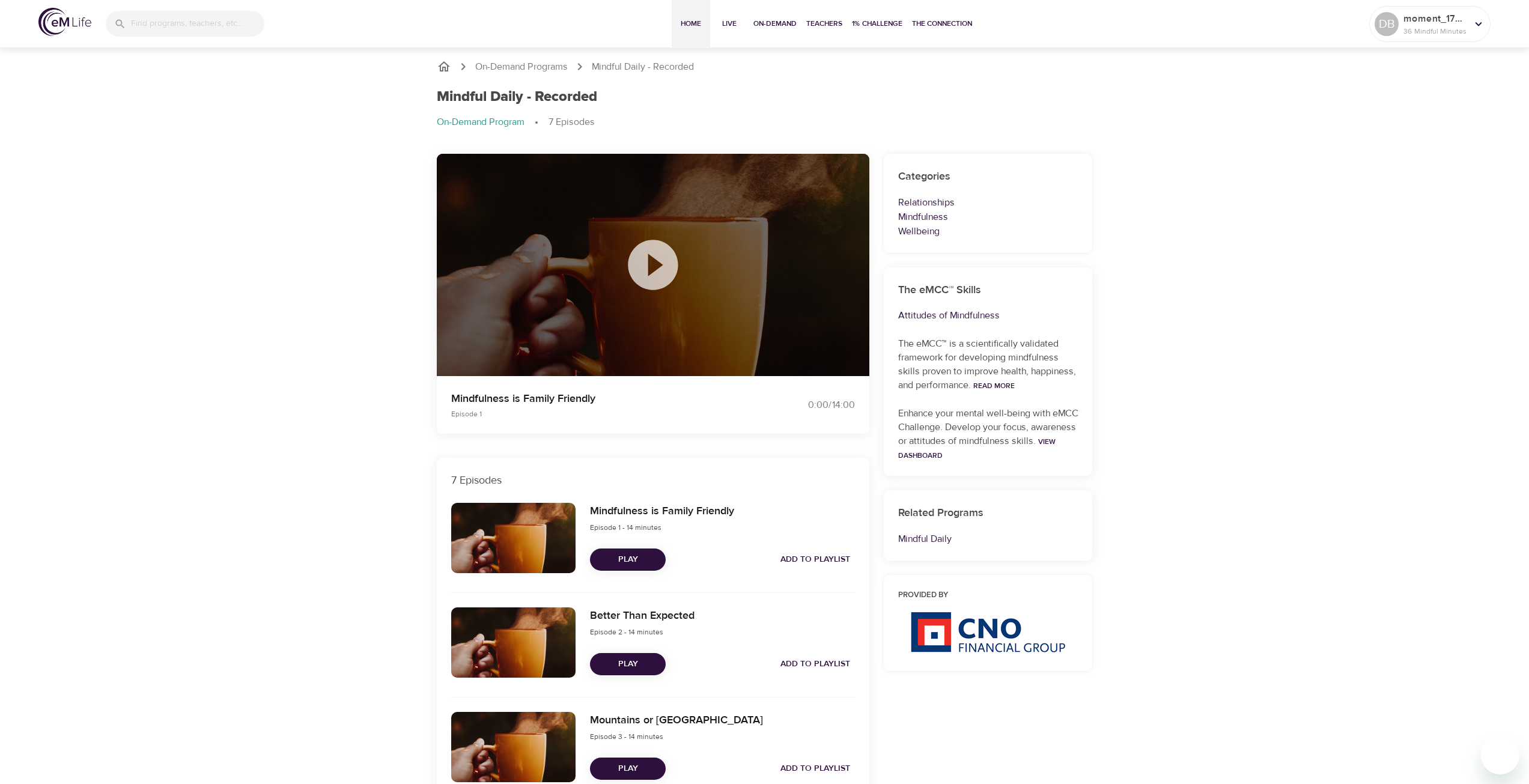
click at [694, 23] on span "Home" at bounding box center [690, 23] width 29 height 13
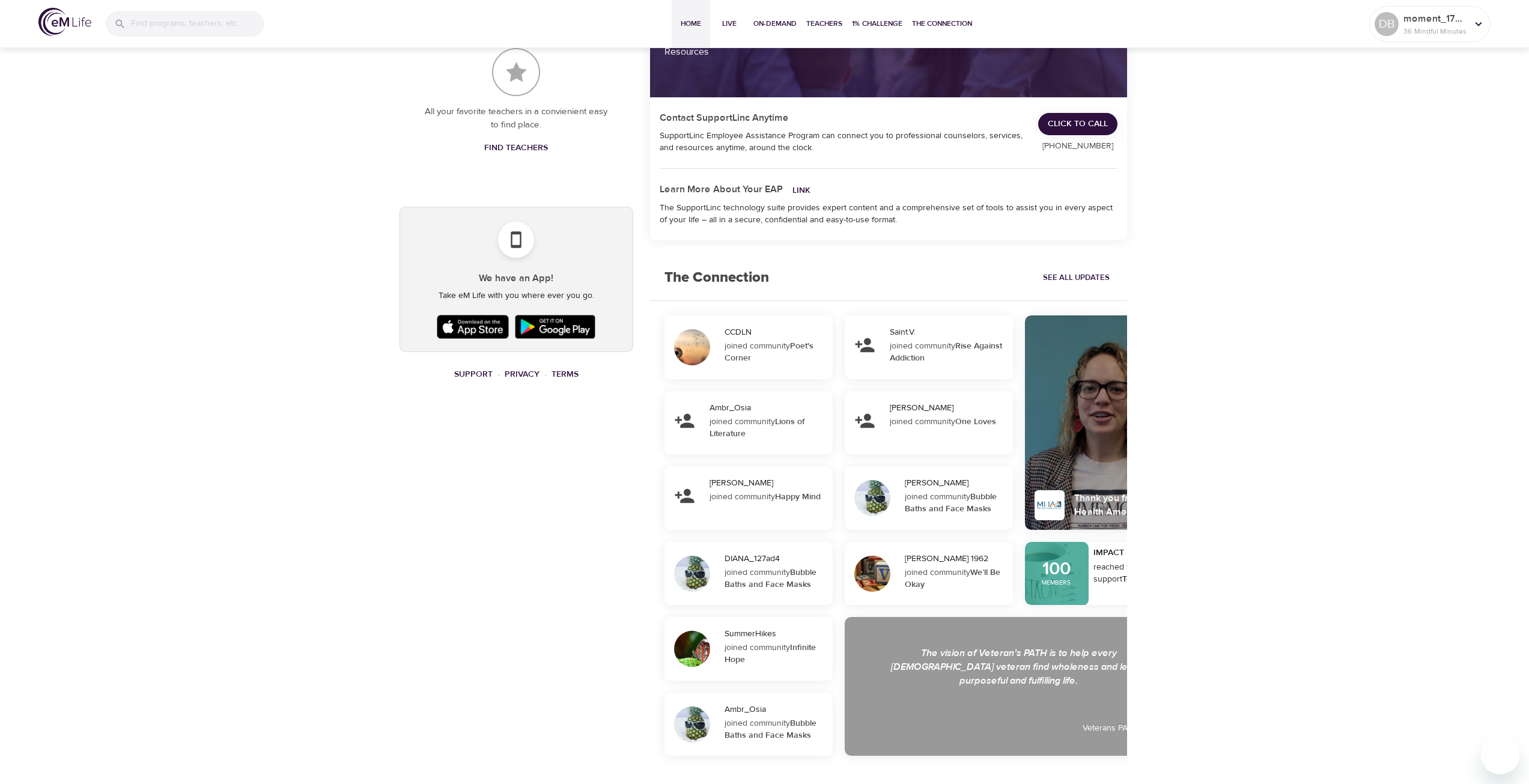
scroll to position [596, 0]
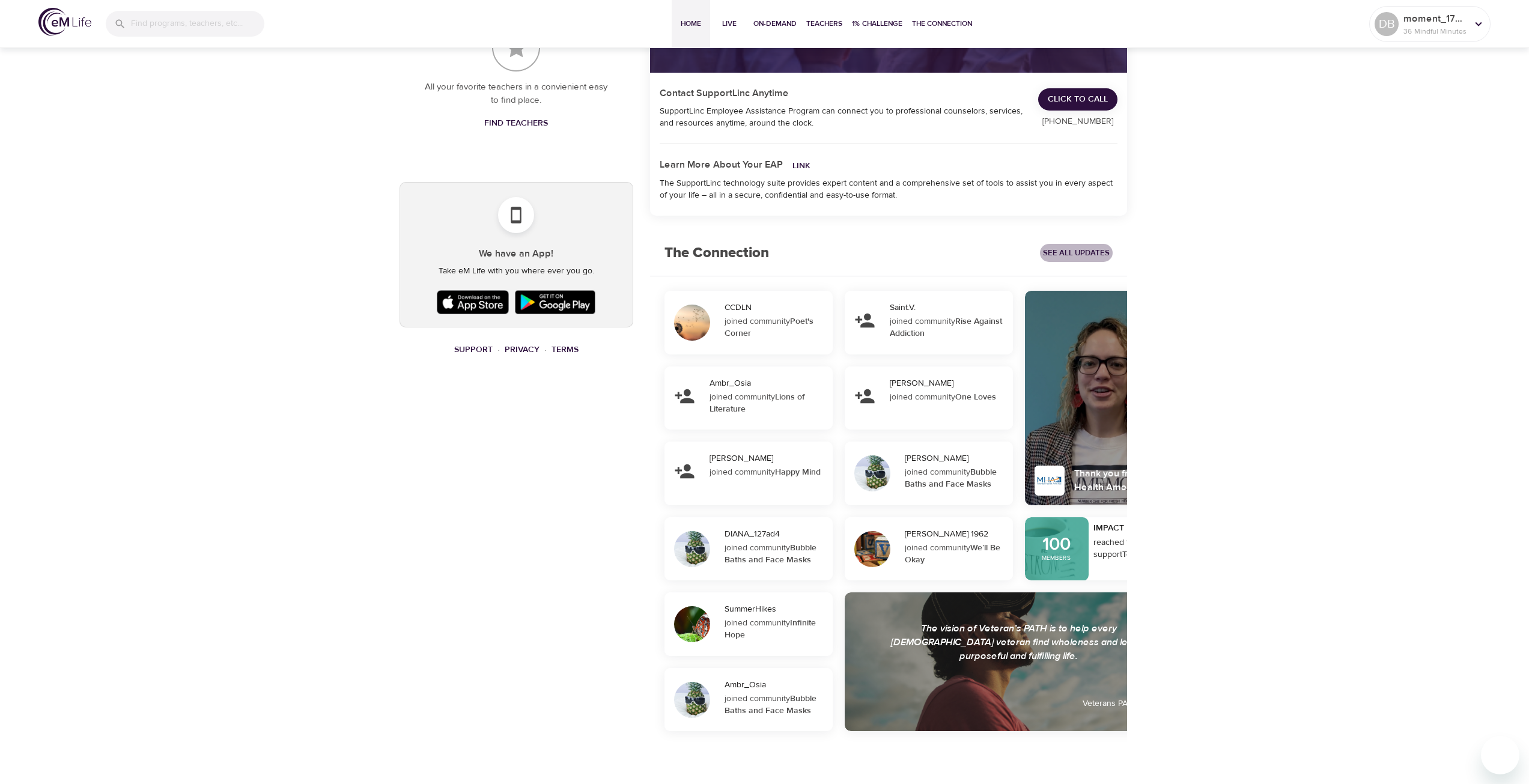
click at [1071, 254] on span "See All Updates" at bounding box center [1076, 253] width 66 height 14
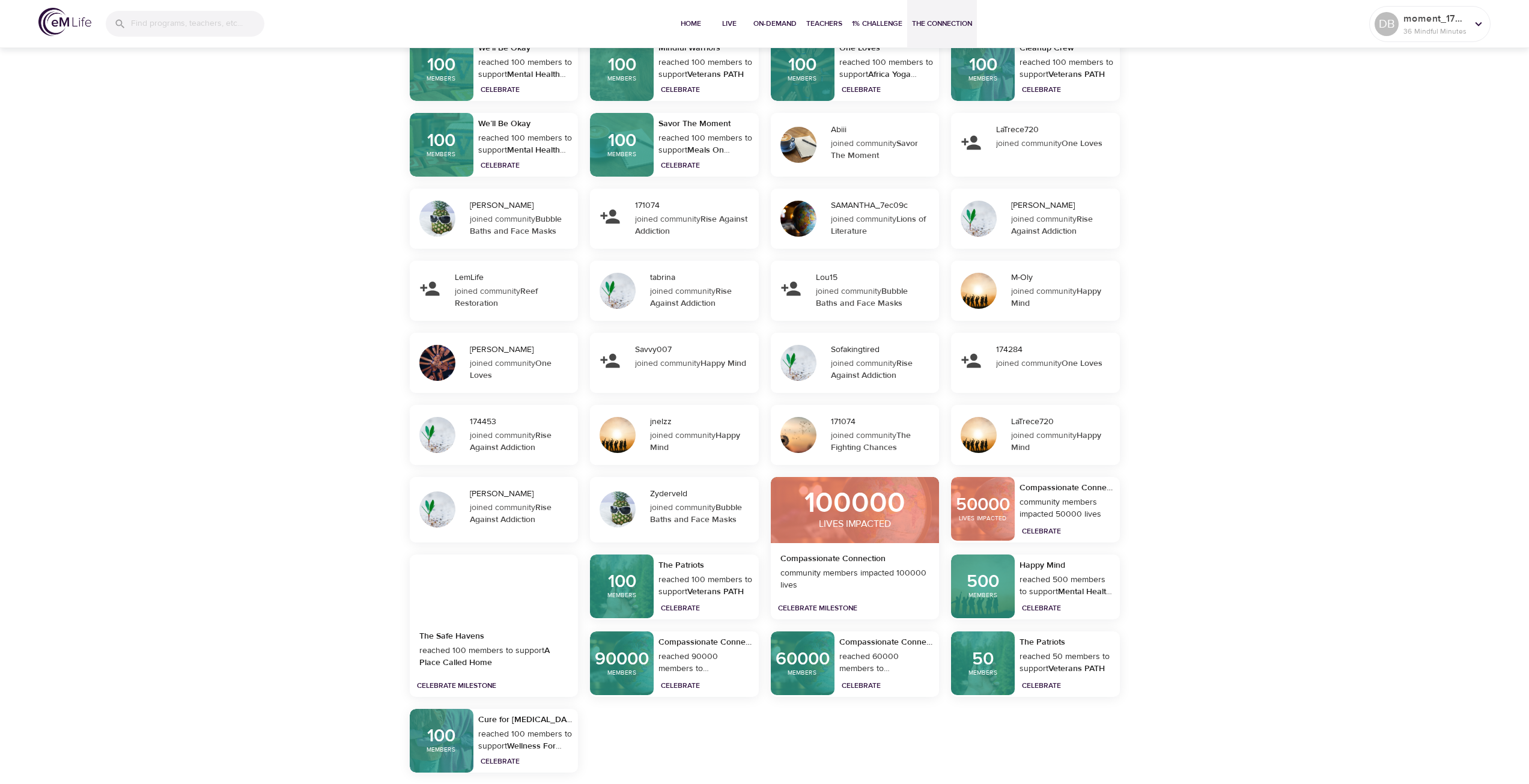
scroll to position [2371, 0]
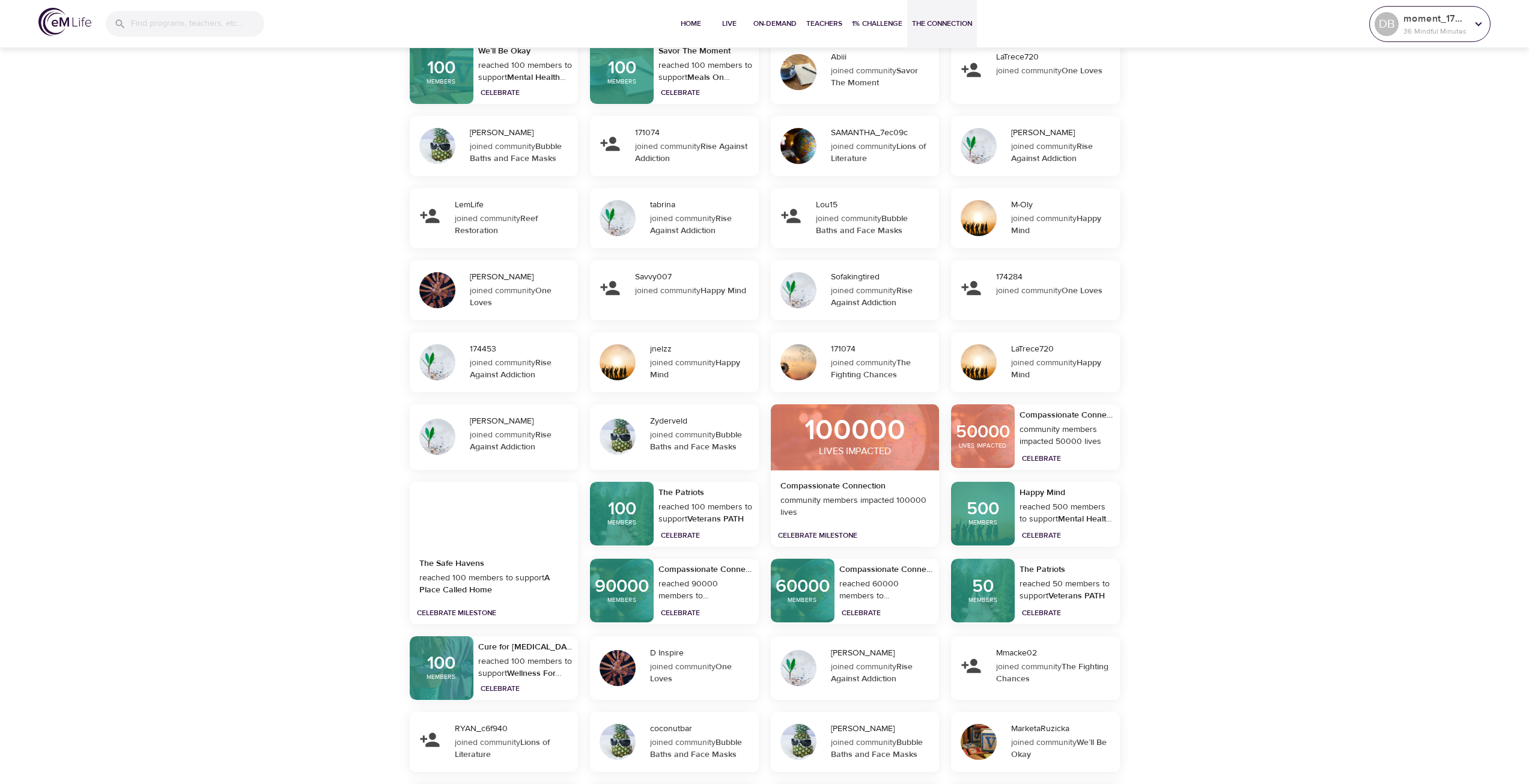
click at [1472, 23] on icon at bounding box center [1479, 24] width 13 height 13
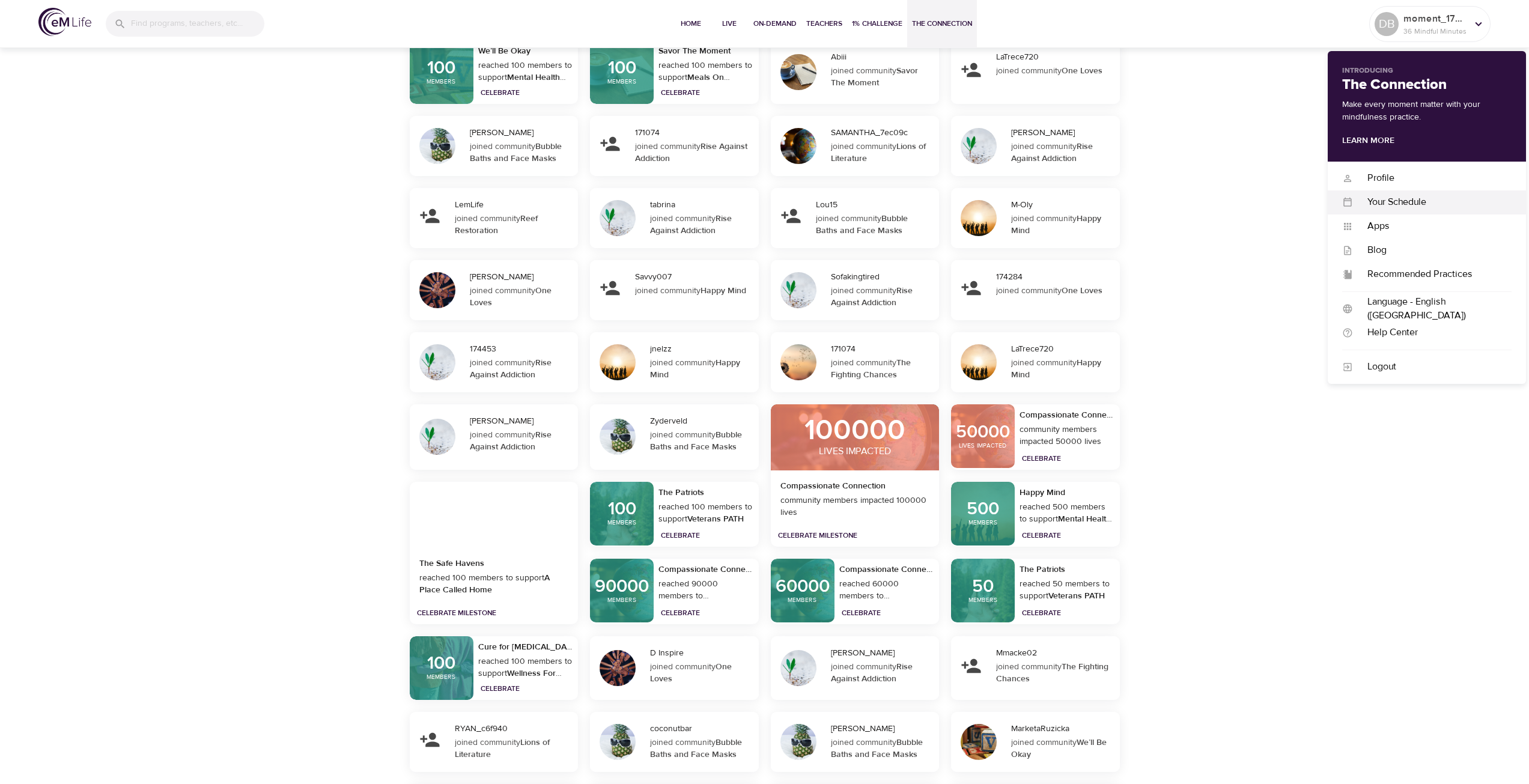
click at [1409, 195] on div "Your Schedule Your Schedule" at bounding box center [1427, 202] width 199 height 24
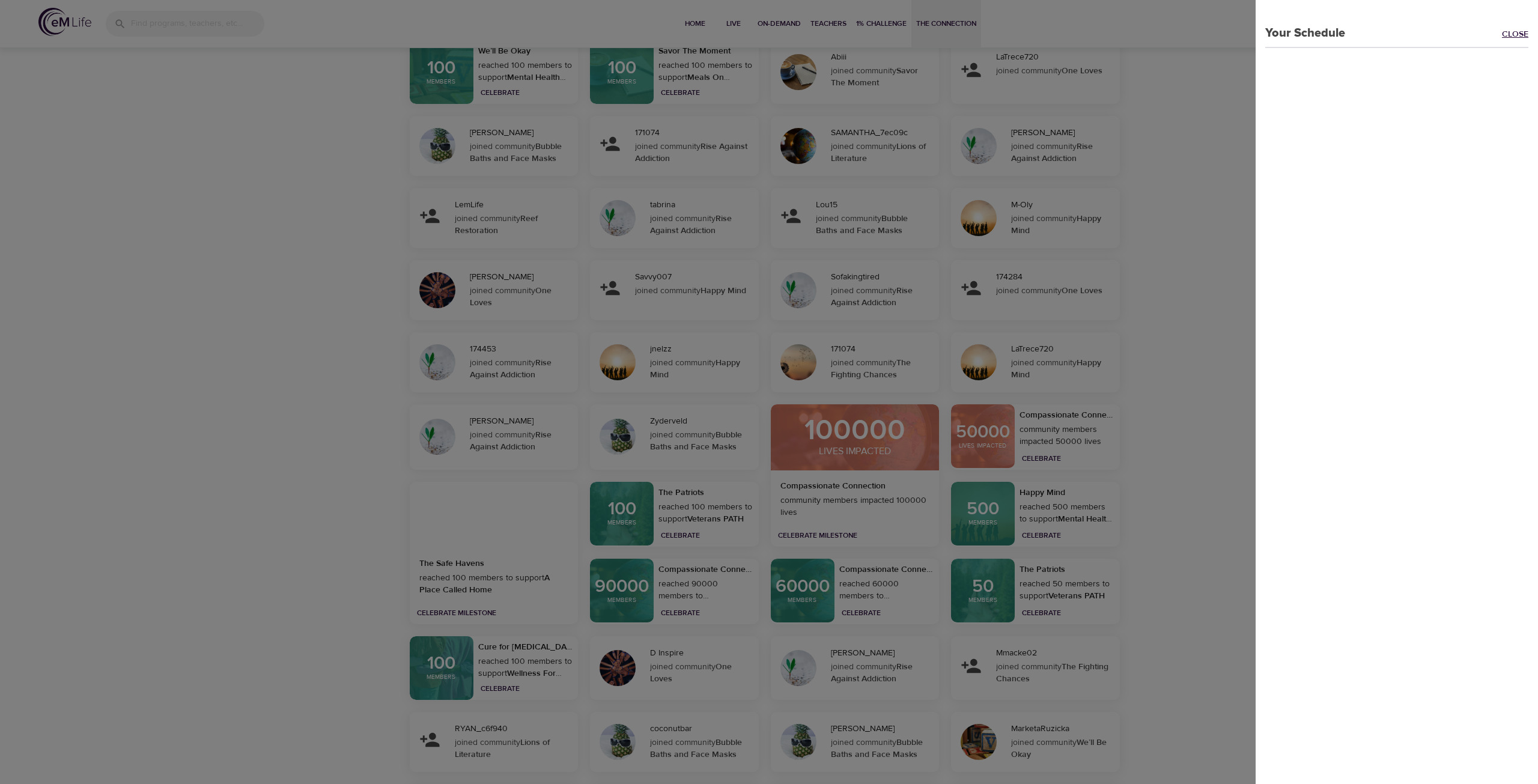
click at [1502, 35] on link "Close" at bounding box center [1520, 35] width 36 height 14
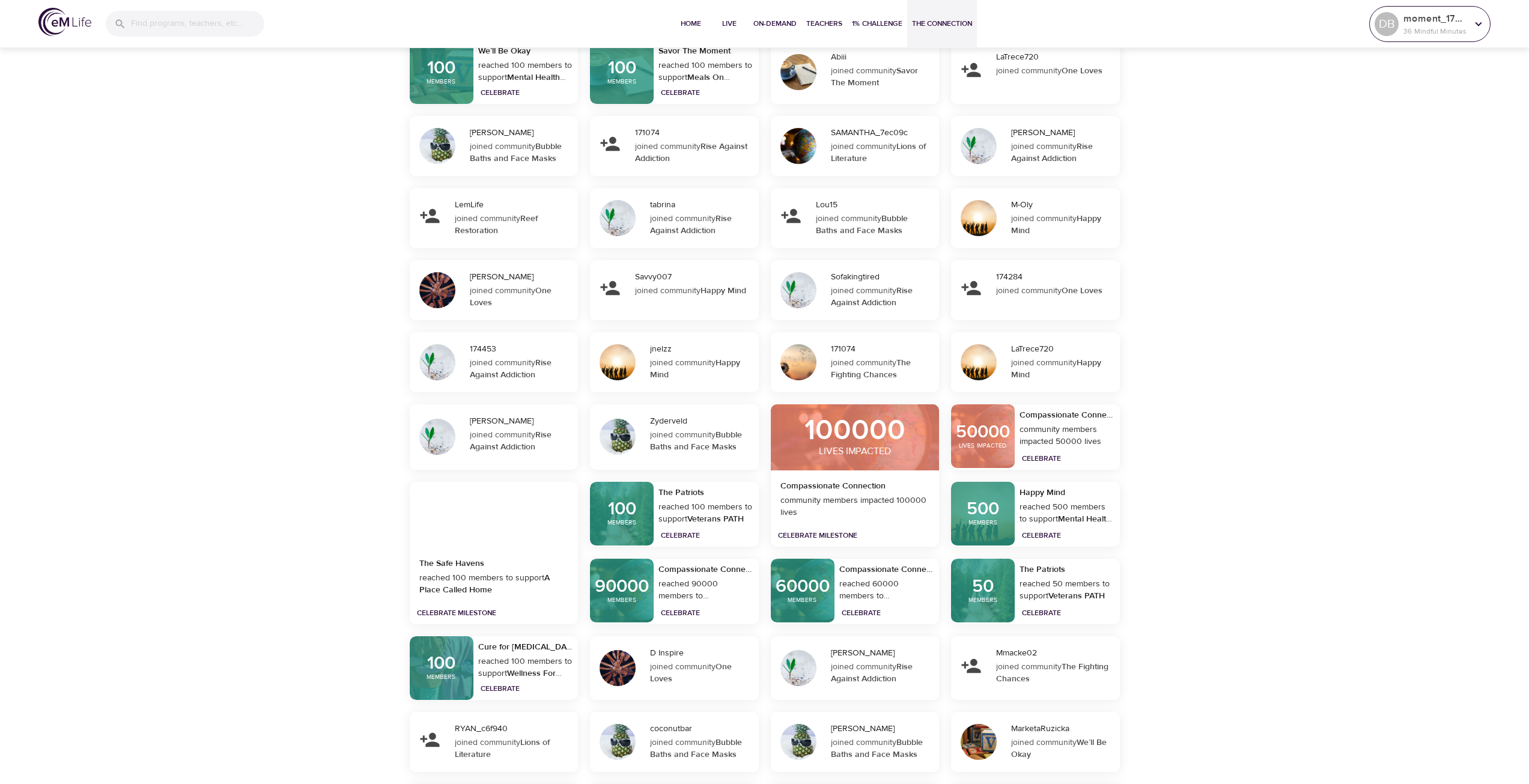
click at [1432, 9] on div "moment_1757435637 36 Mindful Minutes" at bounding box center [1435, 24] width 68 height 30
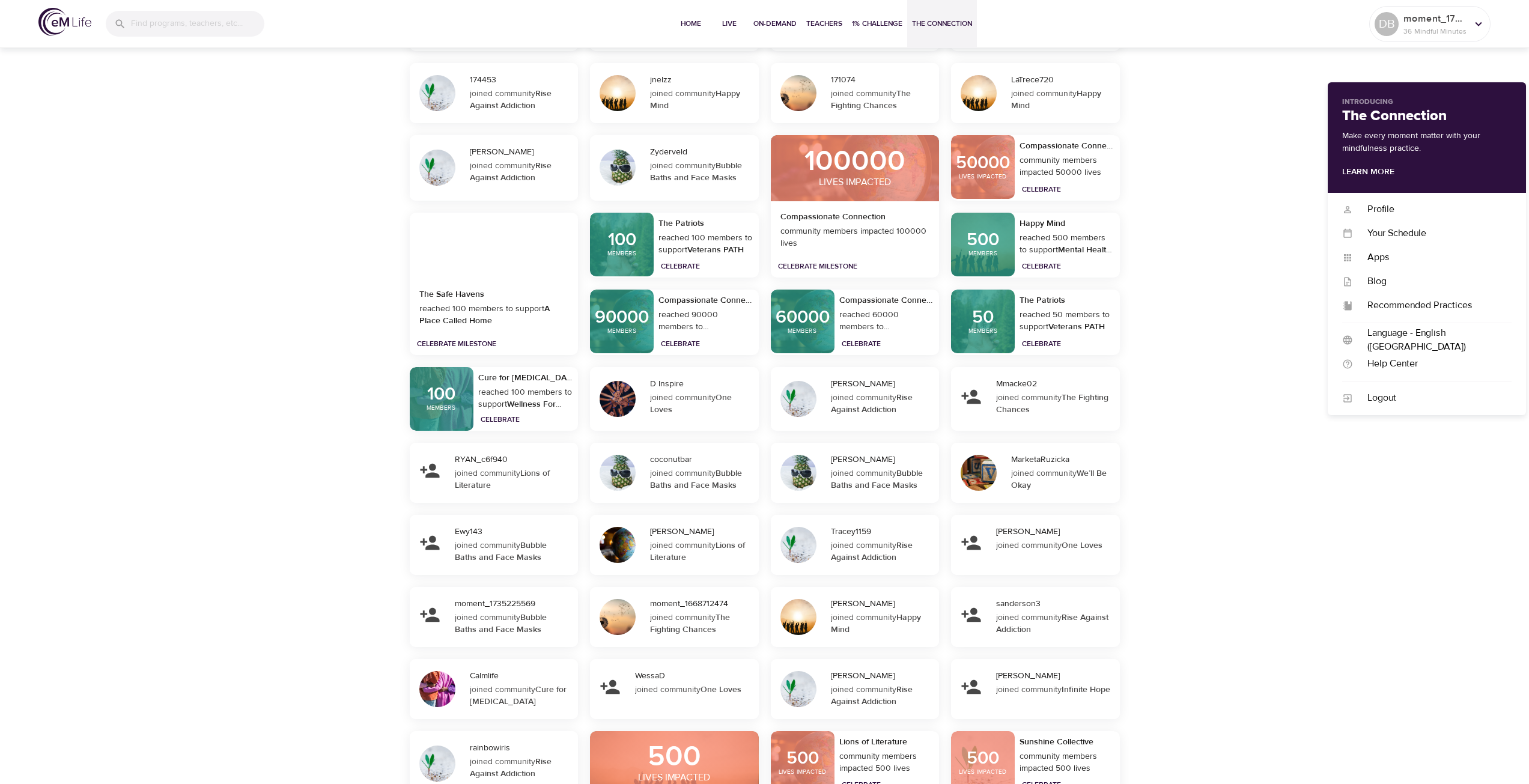
scroll to position [2671, 0]
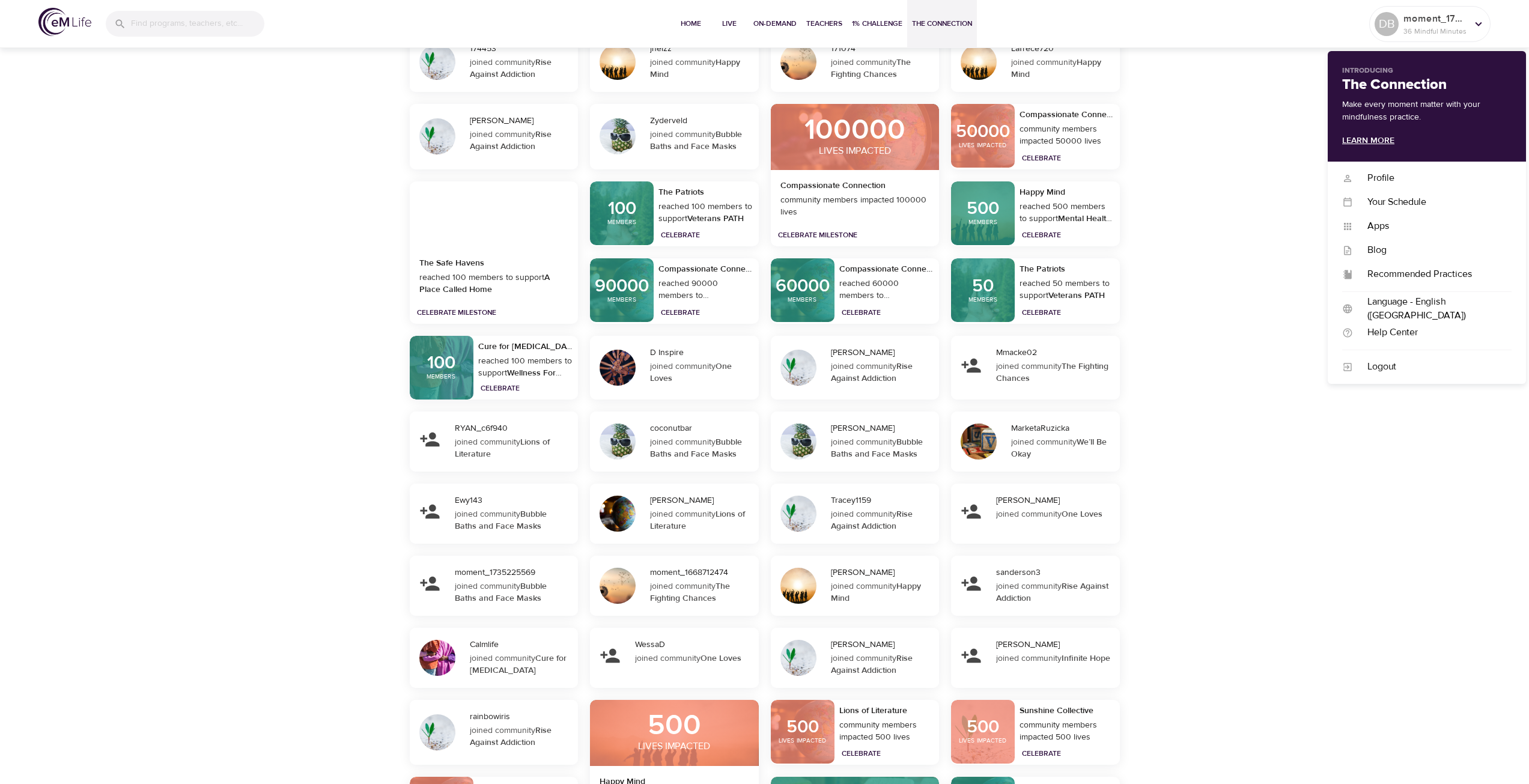
click at [1385, 140] on link "Learn More" at bounding box center [1368, 141] width 52 height 11
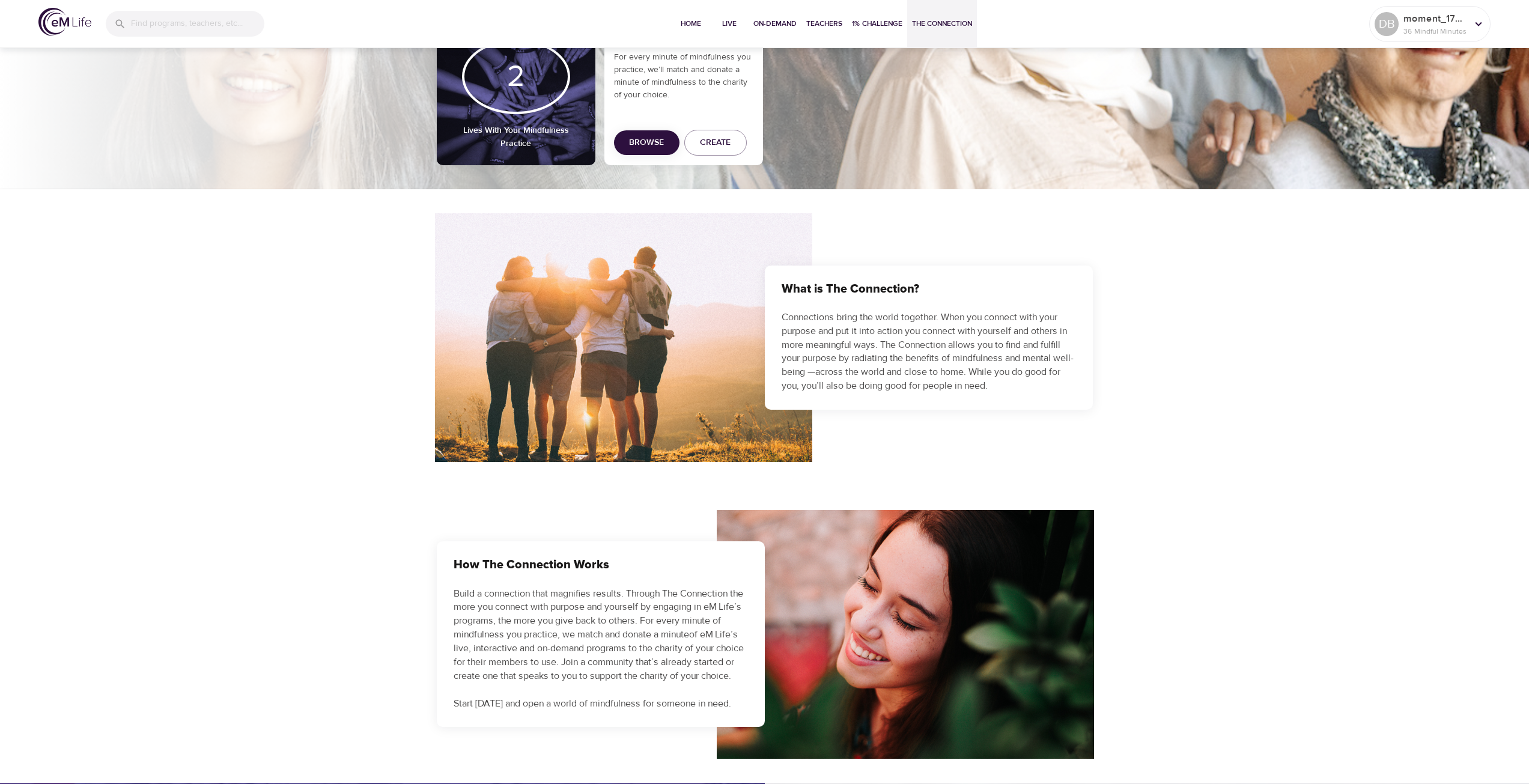
scroll to position [0, 0]
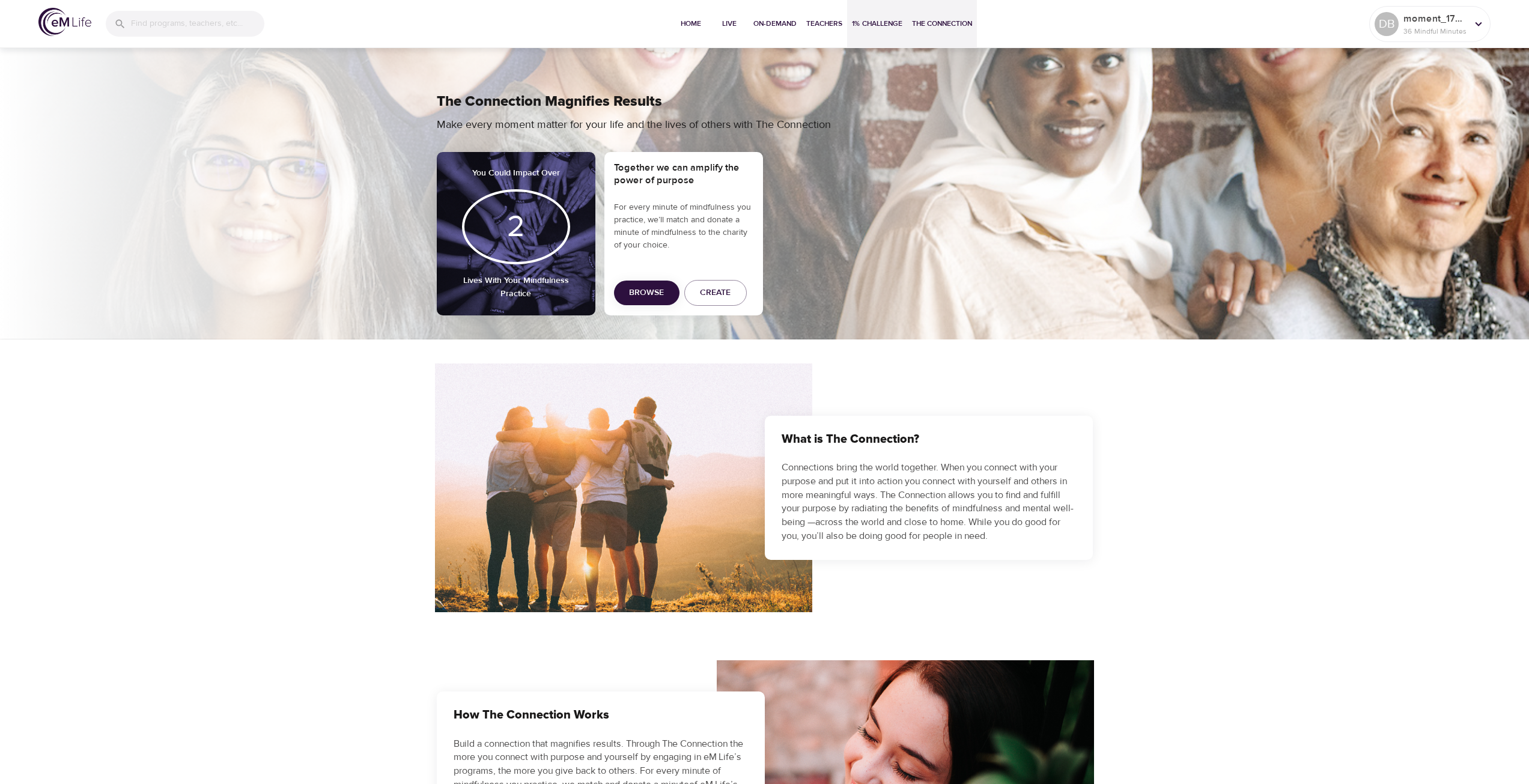
click at [864, 23] on span "1% Challenge" at bounding box center [877, 23] width 50 height 13
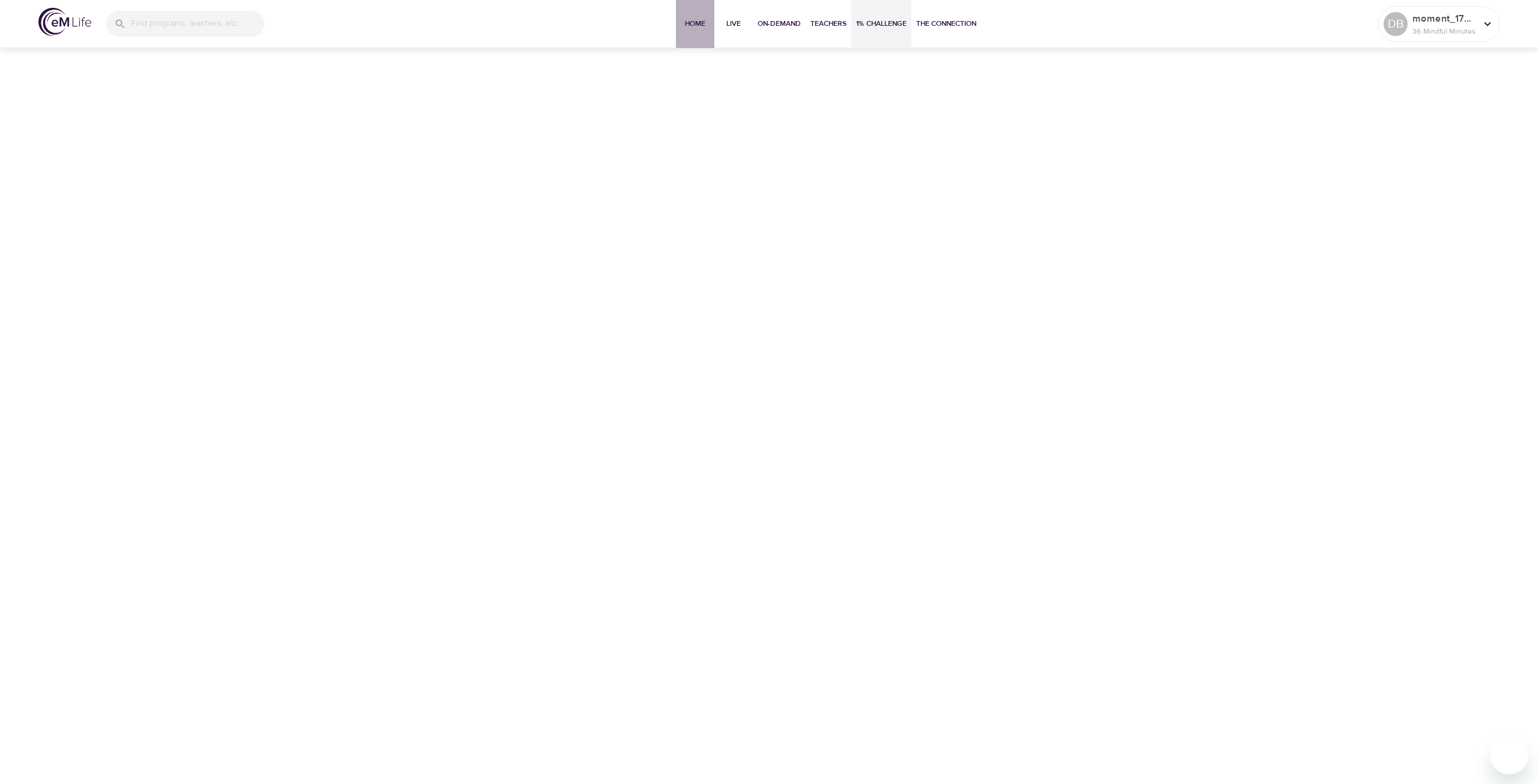
click at [696, 15] on button "Home" at bounding box center [695, 24] width 39 height 48
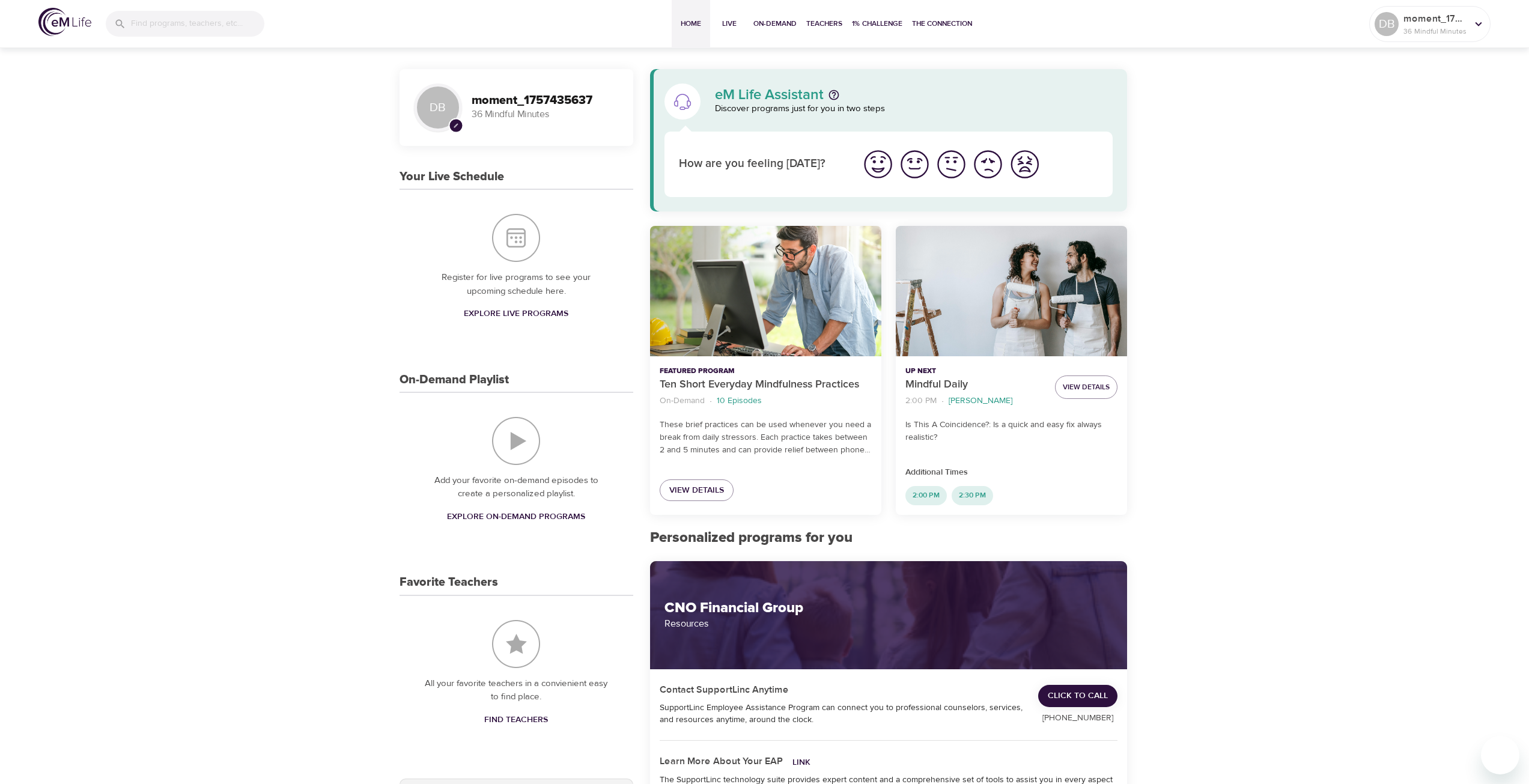
click at [499, 309] on span "Explore Live Programs" at bounding box center [515, 313] width 104 height 15
